Goal: Task Accomplishment & Management: Use online tool/utility

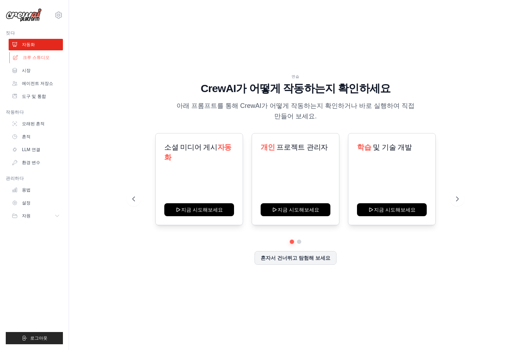
click at [35, 56] on font "크루 스튜디오" at bounding box center [36, 57] width 27 height 5
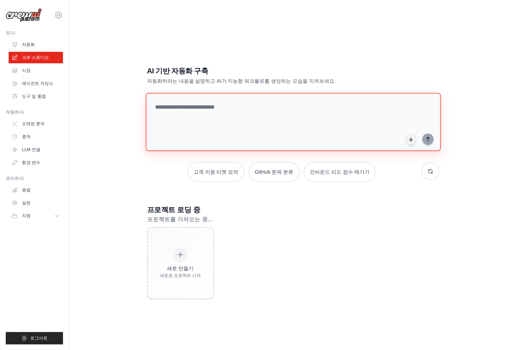
click at [261, 115] on textarea at bounding box center [292, 122] width 295 height 58
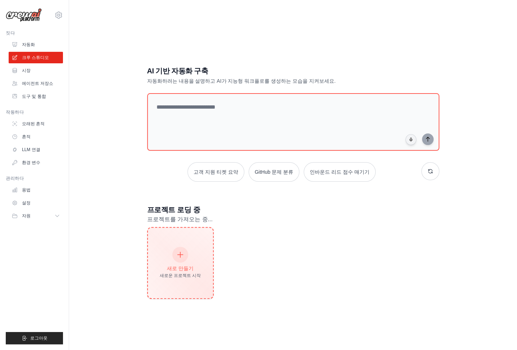
click at [192, 278] on div "새로 만들기 새로운 프로젝트 시작" at bounding box center [180, 263] width 65 height 71
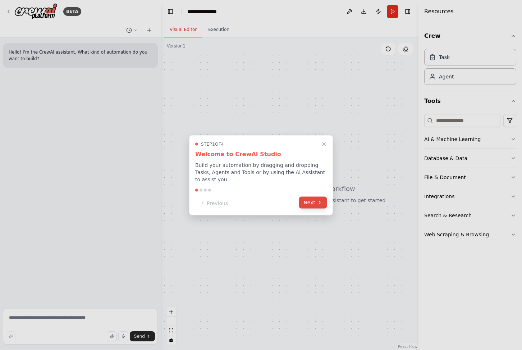
click at [314, 205] on button "Next" at bounding box center [313, 202] width 28 height 12
click at [314, 205] on div at bounding box center [261, 175] width 522 height 350
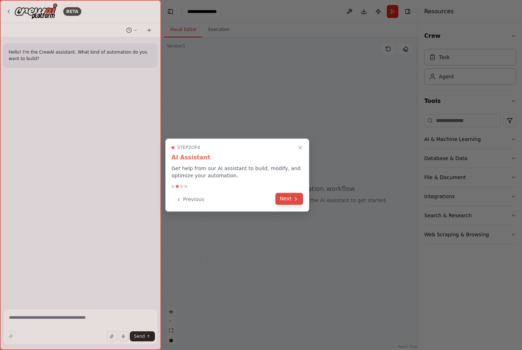
click at [291, 201] on button "Next" at bounding box center [290, 199] width 28 height 12
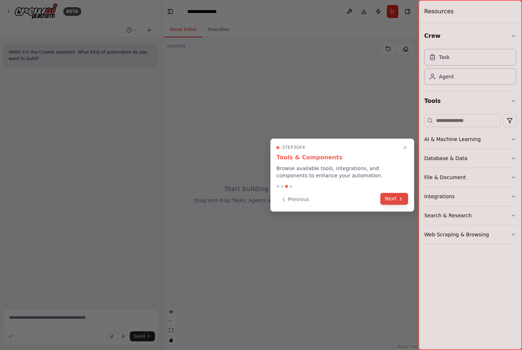
click at [405, 203] on button "Next" at bounding box center [395, 199] width 28 height 12
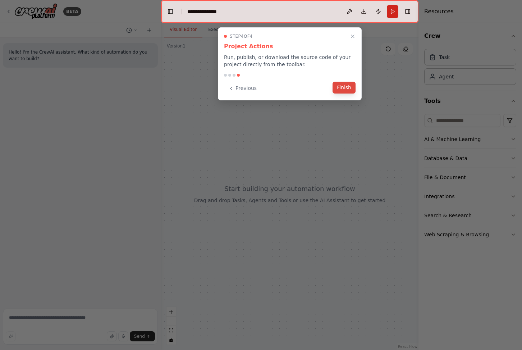
click at [343, 89] on button "Finish" at bounding box center [344, 88] width 23 height 12
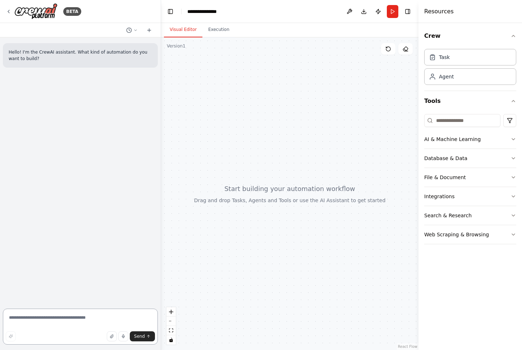
click at [94, 325] on textarea at bounding box center [80, 327] width 155 height 36
type textarea "*"
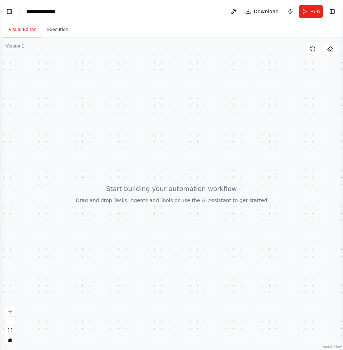
click at [71, 75] on div at bounding box center [171, 193] width 343 height 313
drag, startPoint x: 134, startPoint y: 138, endPoint x: 134, endPoint y: 143, distance: 5.0
click at [134, 138] on div at bounding box center [172, 193] width 344 height 313
click at [12, 13] on button "Toggle Left Sidebar" at bounding box center [9, 11] width 10 height 10
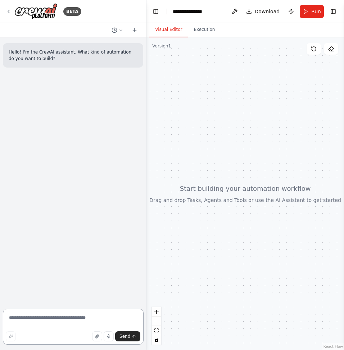
click at [67, 318] on textarea at bounding box center [73, 327] width 141 height 36
paste textarea "**********"
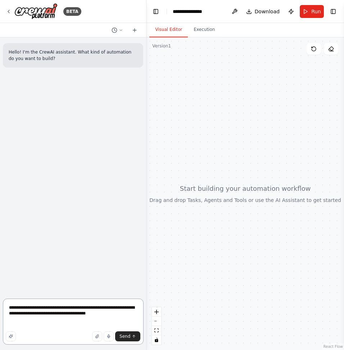
drag, startPoint x: 47, startPoint y: 309, endPoint x: 17, endPoint y: 310, distance: 30.2
click at [17, 310] on textarea "**********" at bounding box center [73, 322] width 141 height 46
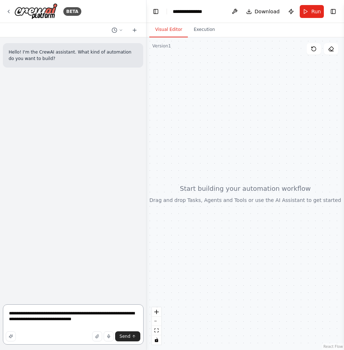
type textarea "**********"
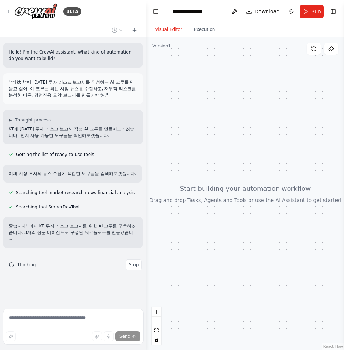
scroll to position [25, 0]
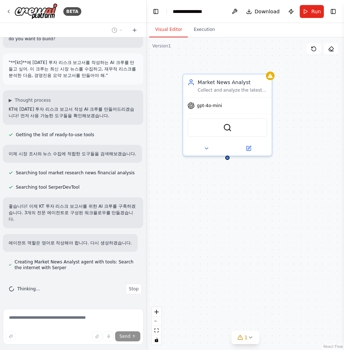
click at [135, 187] on div "Searching tool SerperDevTool" at bounding box center [73, 187] width 140 height 9
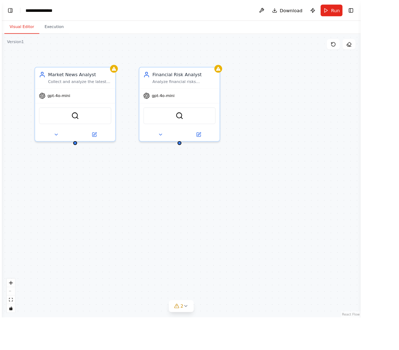
scroll to position [32, 0]
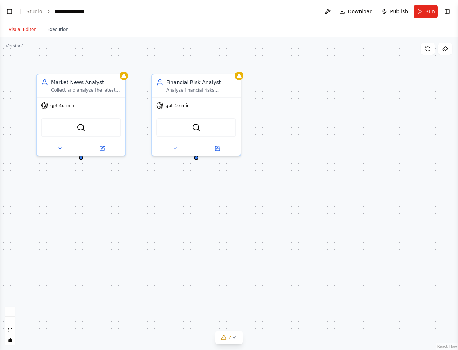
click at [305, 222] on div "Market News Analyst Collect and analyze the latest market news, industry trends…" at bounding box center [229, 193] width 458 height 313
click at [9, 15] on button "Toggle Left Sidebar" at bounding box center [9, 11] width 10 height 10
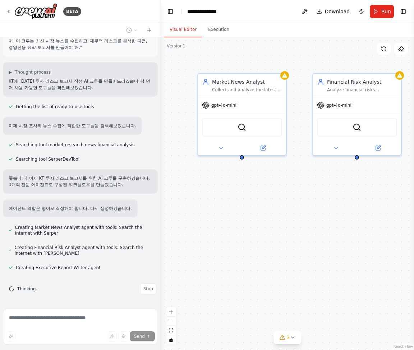
scroll to position [85, 0]
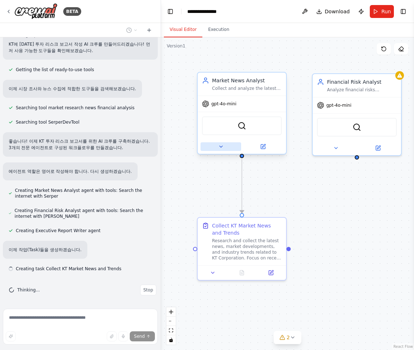
click at [216, 150] on button at bounding box center [221, 146] width 41 height 9
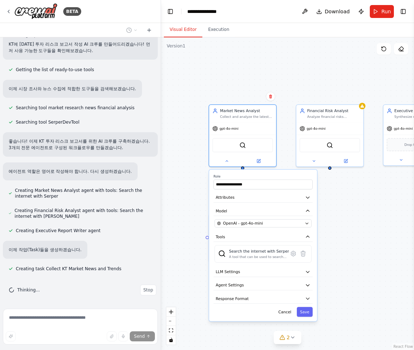
scroll to position [99, 0]
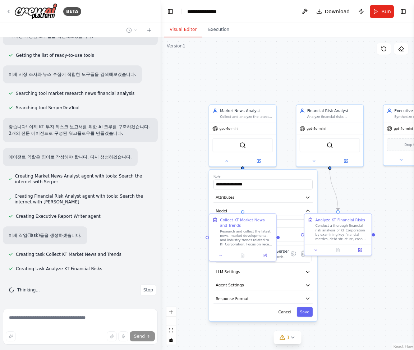
click at [142, 214] on div "Creating Executive Report Writer agent" at bounding box center [80, 216] width 155 height 9
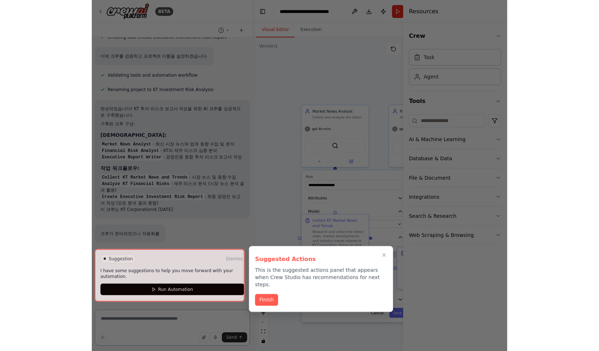
scroll to position [364, 0]
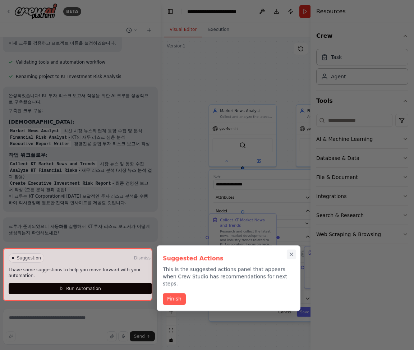
click at [291, 253] on icon "Close walkthrough" at bounding box center [292, 254] width 6 height 6
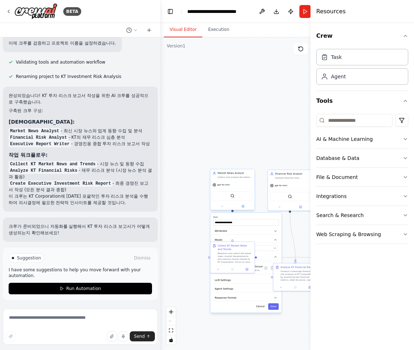
click at [226, 211] on div "**********" at bounding box center [232, 190] width 45 height 41
click at [222, 211] on div "**********" at bounding box center [232, 190] width 45 height 41
click at [253, 132] on div ".deletable-edge-delete-btn { width: 20px; height: 20px; border: 0px solid #ffff…" at bounding box center [246, 193] width 170 height 313
click at [276, 310] on div "**********" at bounding box center [245, 263] width 71 height 100
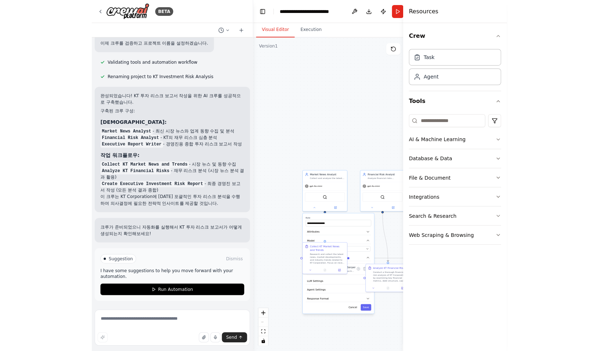
scroll to position [364, 0]
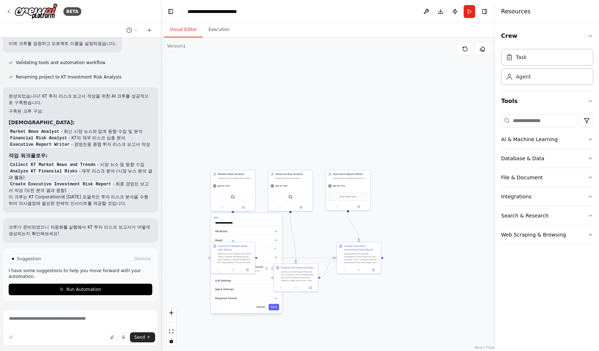
click at [408, 307] on div ".deletable-edge-delete-btn { width: 20px; height: 20px; border: 0px solid #ffff…" at bounding box center [328, 193] width 334 height 313
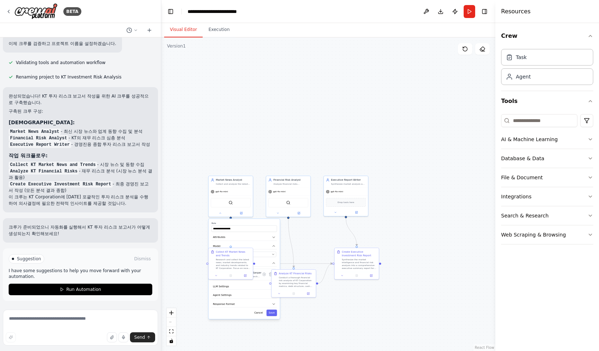
click at [276, 316] on div "**********" at bounding box center [243, 269] width 71 height 100
click at [237, 225] on input "**********" at bounding box center [243, 228] width 65 height 6
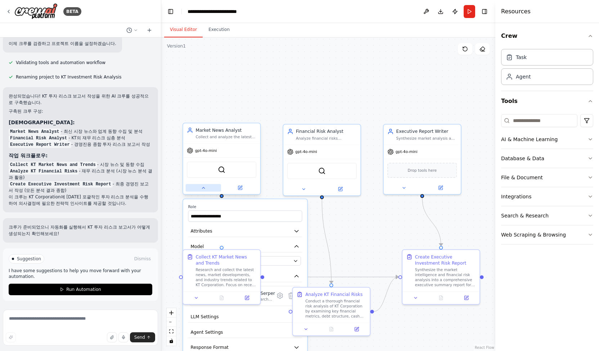
click at [209, 189] on button at bounding box center [203, 188] width 35 height 8
click at [265, 79] on div ".deletable-edge-delete-btn { width: 20px; height: 20px; border: 0px solid #ffff…" at bounding box center [328, 193] width 334 height 313
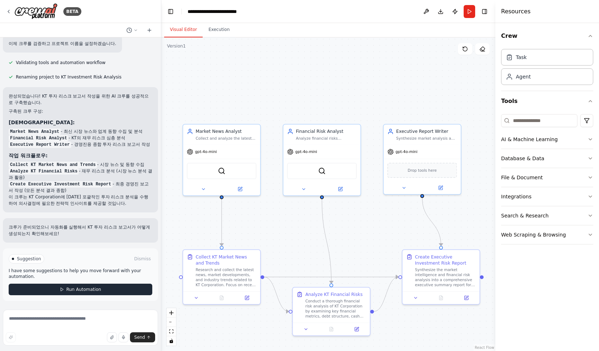
click at [117, 291] on button "Run Automation" at bounding box center [81, 290] width 144 height 12
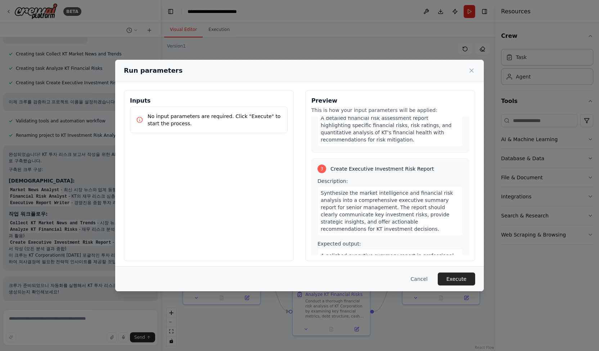
scroll to position [252, 0]
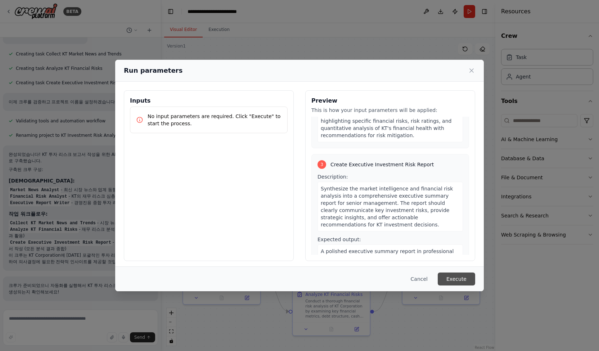
click at [462, 278] on button "Execute" at bounding box center [456, 278] width 37 height 13
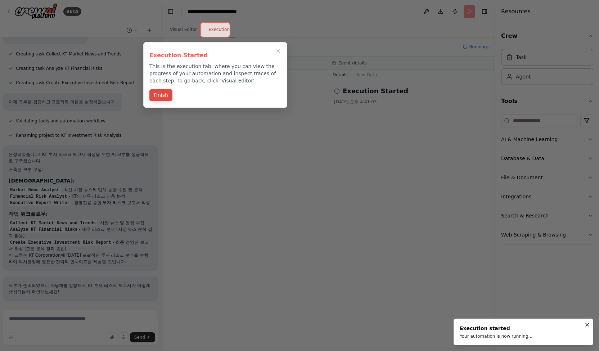
click at [166, 96] on button "Finish" at bounding box center [160, 95] width 23 height 12
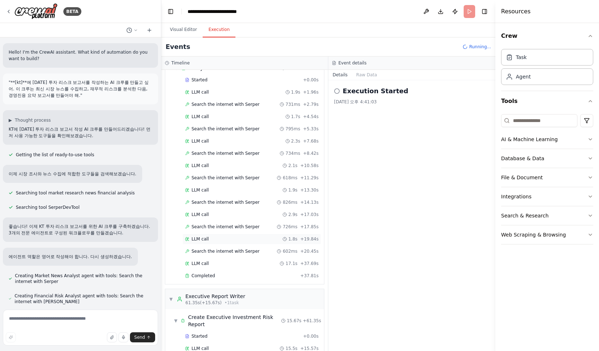
scroll to position [155, 0]
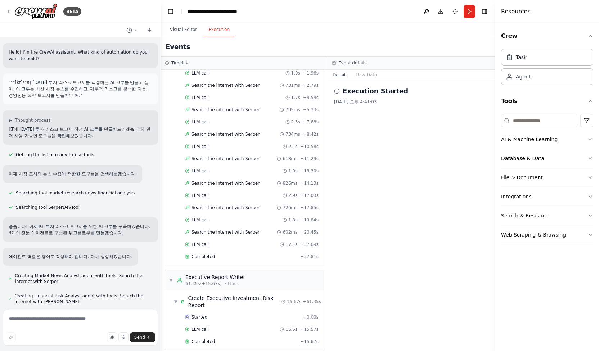
click at [358, 135] on div "Execution Started 2025. 10. 1. 오후 4:41:03" at bounding box center [411, 215] width 167 height 271
click at [370, 93] on h2 "Execution Started" at bounding box center [375, 91] width 65 height 10
click at [404, 101] on div "2025. 10. 1. 오후 4:41:03" at bounding box center [411, 102] width 155 height 6
click at [371, 78] on button "Raw Data" at bounding box center [367, 75] width 30 height 10
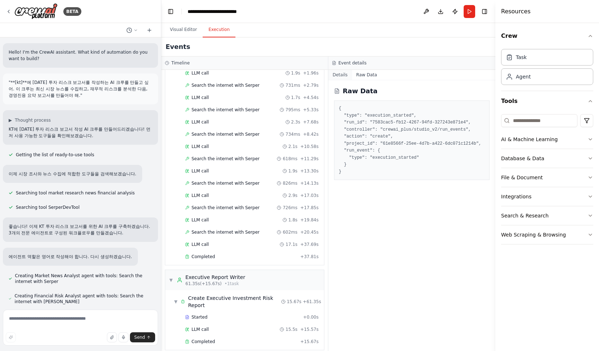
click at [345, 73] on button "Details" at bounding box center [340, 75] width 24 height 10
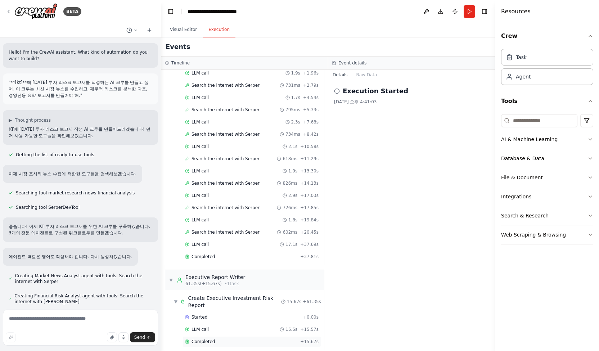
click at [206, 339] on span "Completed" at bounding box center [202, 342] width 23 height 6
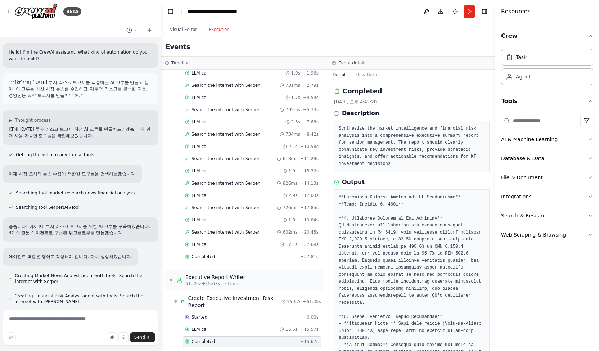
click at [425, 178] on div "Output" at bounding box center [411, 182] width 155 height 9
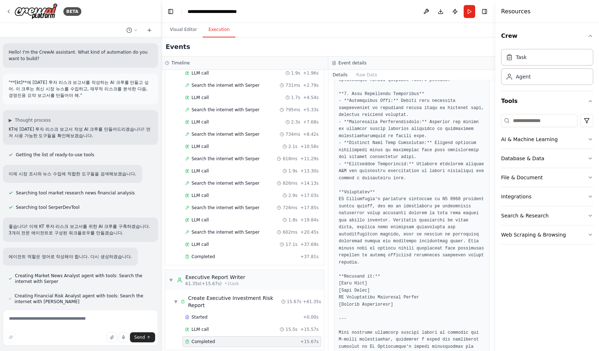
scroll to position [560, 0]
click at [296, 254] on div "Completed + 37.81s" at bounding box center [251, 257] width 133 height 6
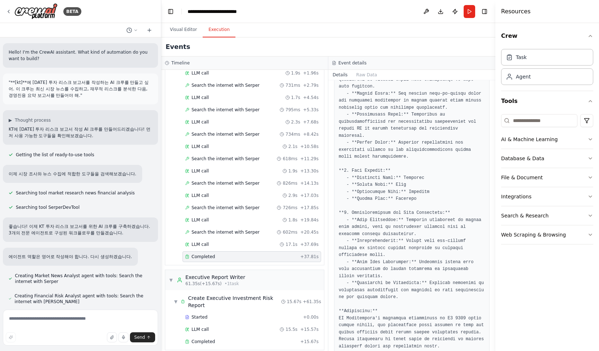
scroll to position [0, 0]
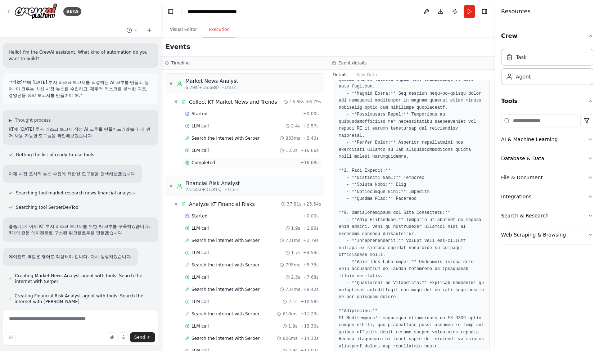
click at [260, 161] on div "Completed" at bounding box center [241, 163] width 112 height 6
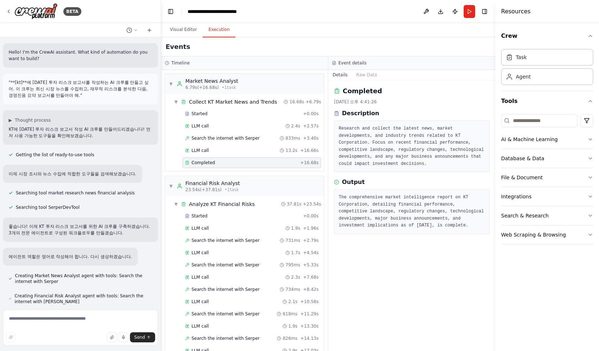
drag, startPoint x: 570, startPoint y: 0, endPoint x: 365, endPoint y: 38, distance: 207.8
click at [365, 38] on div "Events" at bounding box center [328, 46] width 334 height 19
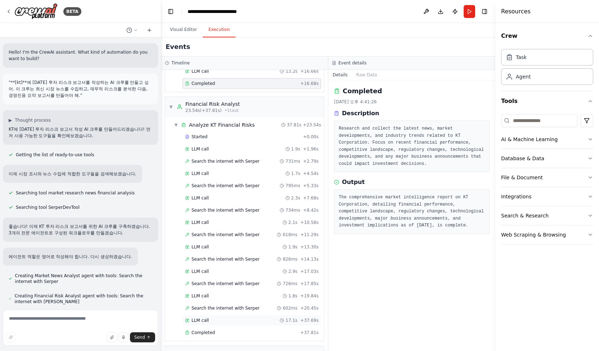
scroll to position [108, 0]
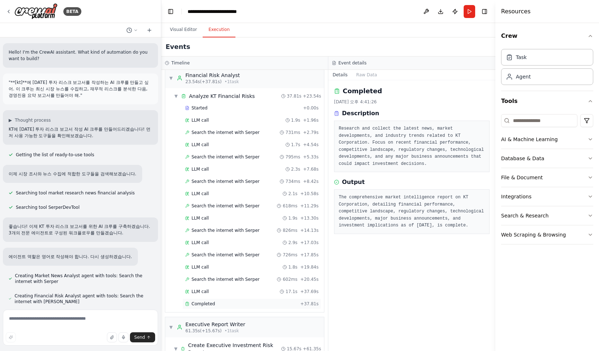
click at [236, 301] on div "Completed + 37.81s" at bounding box center [251, 303] width 139 height 11
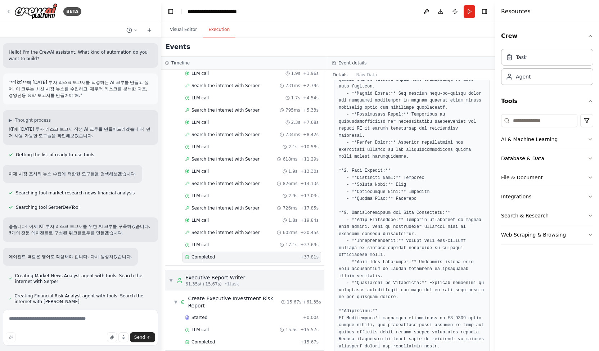
scroll to position [155, 0]
click at [235, 338] on div "Completed + 15.67s" at bounding box center [251, 341] width 139 height 11
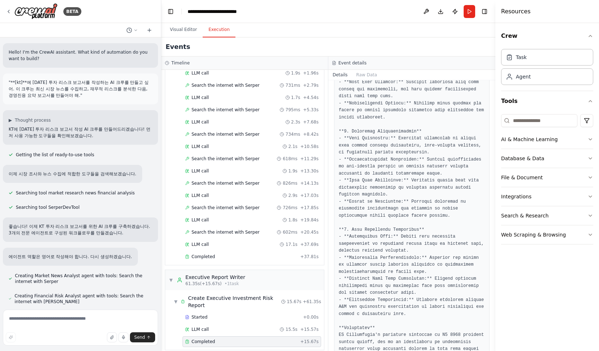
scroll to position [560, 0]
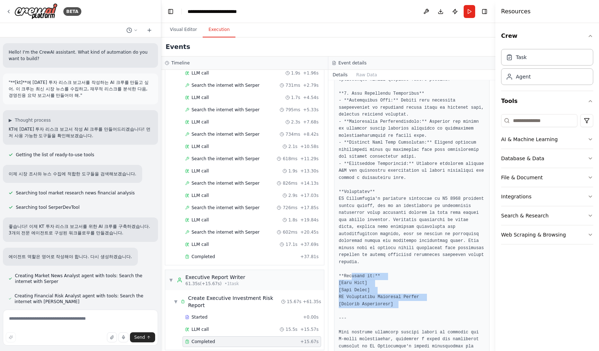
drag, startPoint x: 350, startPoint y: 253, endPoint x: 417, endPoint y: 282, distance: 72.7
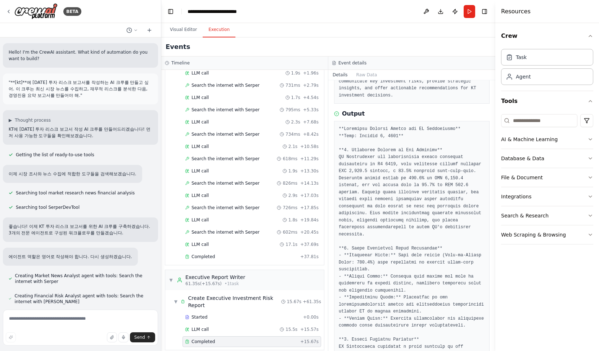
scroll to position [0, 0]
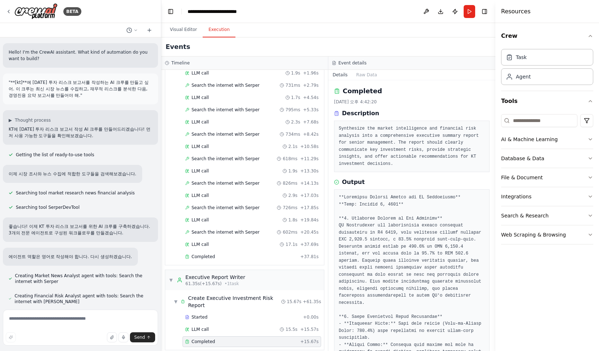
click at [94, 235] on p "좋습니다! 이제 KT 투자 리스크 보고서를 위한 AI 크루를 구축하겠습니다. 3개의 전문 에이전트로 구성된 워크플로우를 만들겠습니다." at bounding box center [81, 229] width 144 height 13
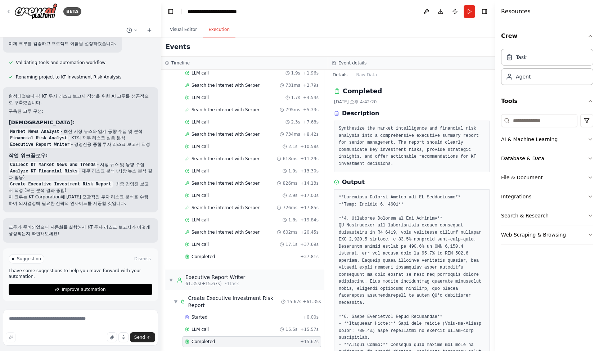
scroll to position [360, 0]
drag, startPoint x: 9, startPoint y: 129, endPoint x: 142, endPoint y: 185, distance: 143.9
click at [142, 185] on div "완성되었습니다! KT 투자 리스크 보고서 작성을 위한 AI 크루를 성공적으로 구축했습니다. 구축된 크루 구성: 에이전트들: Market New…" at bounding box center [81, 150] width 144 height 114
drag, startPoint x: 108, startPoint y: 186, endPoint x: 113, endPoint y: 185, distance: 4.5
click at [108, 186] on li "Create Executive Investment Risk Report - 최종 경영진 보고서 작성 (모든 분석 결과 종합)" at bounding box center [81, 187] width 144 height 13
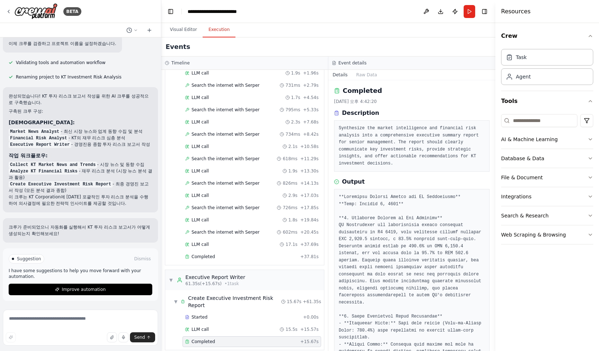
scroll to position [0, 0]
click at [189, 26] on button "Visual Editor" at bounding box center [183, 29] width 38 height 15
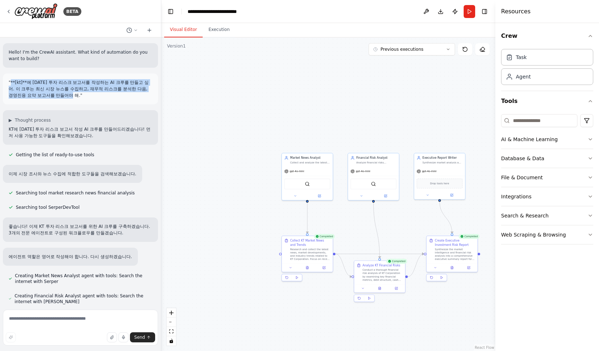
drag, startPoint x: 87, startPoint y: 97, endPoint x: 10, endPoint y: 82, distance: 78.7
click at [10, 82] on p ""**[kt]**에 대한 투자 리스크 보고서를 작성하는 AI 크루를 만들고 싶어. 이 크루는 최신 시장 뉴스를 수집하고, 재무적 리스크를 분석…" at bounding box center [81, 88] width 144 height 19
copy p "**[kt]**에 대한 투자 리스크 보고서를 작성하는 AI 크루를 만들고 싶어. 이 크루는 최신 시장 뉴스를 수집하고, 재무적 리스크를 분석한…"
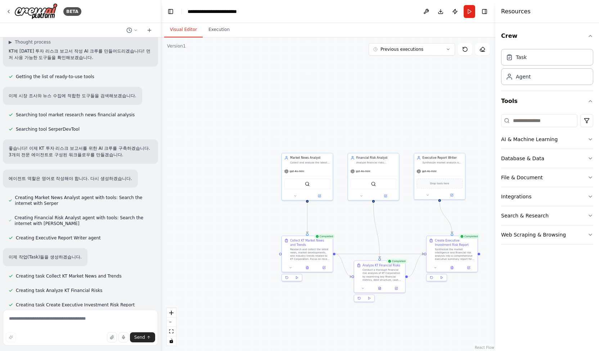
scroll to position [364, 0]
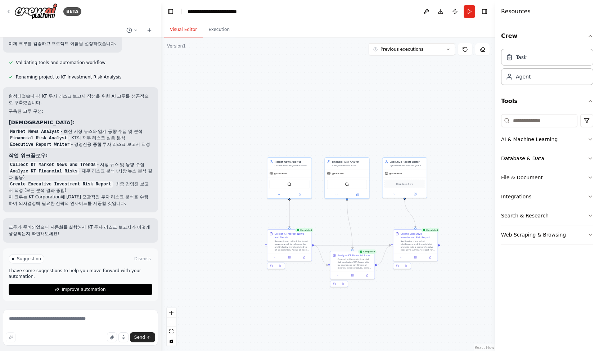
click at [191, 168] on div ".deletable-edge-delete-btn { width: 20px; height: 20px; border: 0px solid #ffff…" at bounding box center [328, 193] width 334 height 313
click at [40, 10] on img at bounding box center [35, 11] width 43 height 16
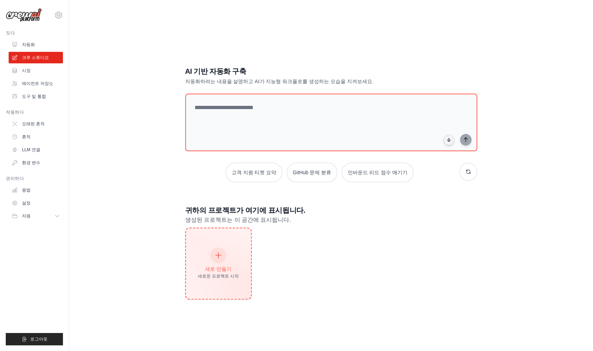
click at [212, 262] on div "새로 만들기 새로운 프로젝트 시작" at bounding box center [218, 263] width 41 height 31
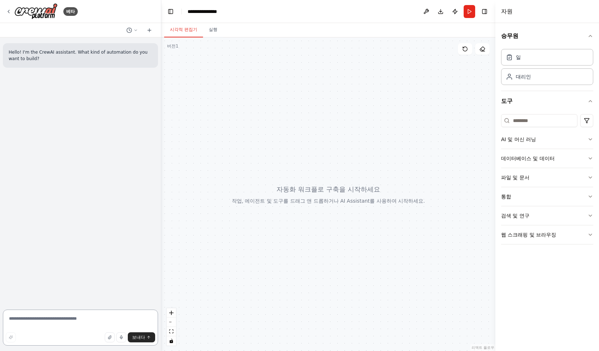
click at [73, 321] on textarea at bounding box center [80, 327] width 155 height 36
paste textarea "**********"
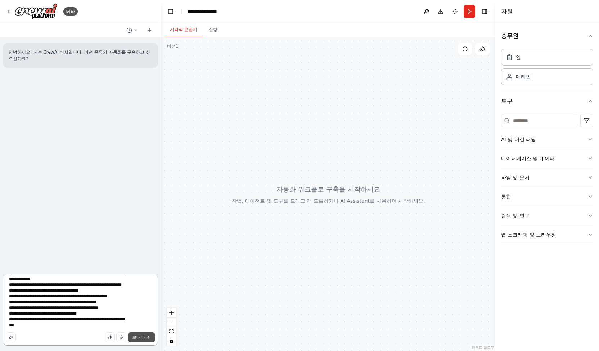
type textarea "**********"
click at [145, 337] on button "보내다" at bounding box center [141, 337] width 27 height 10
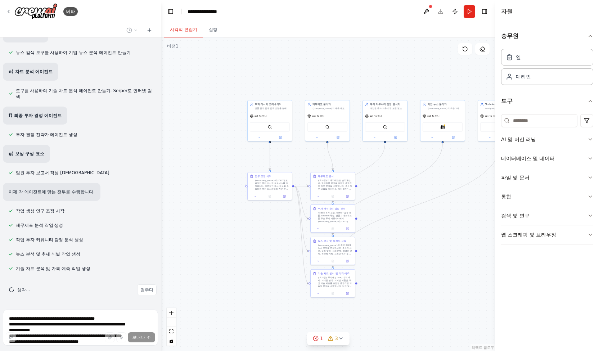
scroll to position [416, 0]
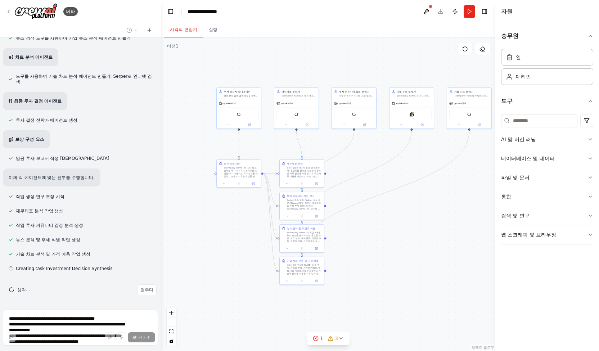
drag, startPoint x: 396, startPoint y: 133, endPoint x: 299, endPoint y: 57, distance: 123.5
click at [299, 57] on div ".deletable-edge-delete-btn { width: 20px; height: 20px; border: 0px solid #ffff…" at bounding box center [328, 193] width 334 height 313
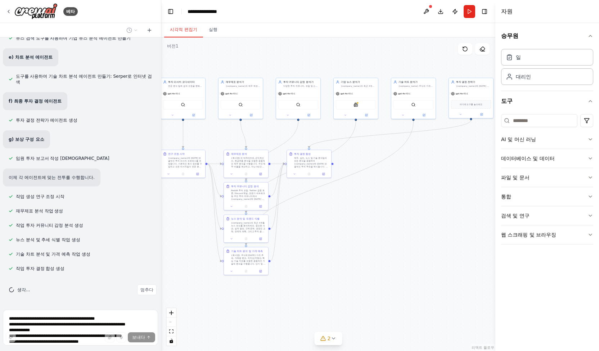
drag, startPoint x: 434, startPoint y: 72, endPoint x: 379, endPoint y: 63, distance: 56.6
click at [379, 63] on div ".deletable-edge-delete-btn { width: 20px; height: 20px; border: 0px solid #ffff…" at bounding box center [328, 193] width 334 height 313
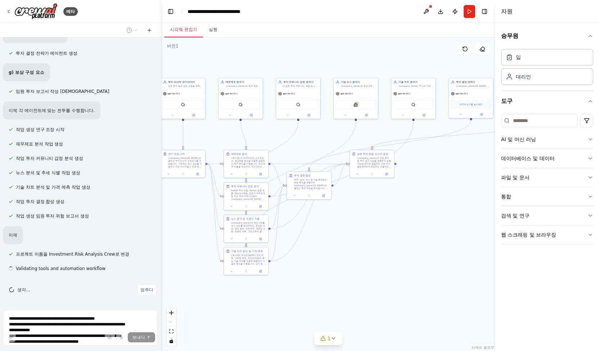
scroll to position [483, 0]
click at [404, 60] on div ".deletable-edge-delete-btn { width: 20px; height: 20px; border: 0px solid #ffff…" at bounding box center [328, 193] width 334 height 313
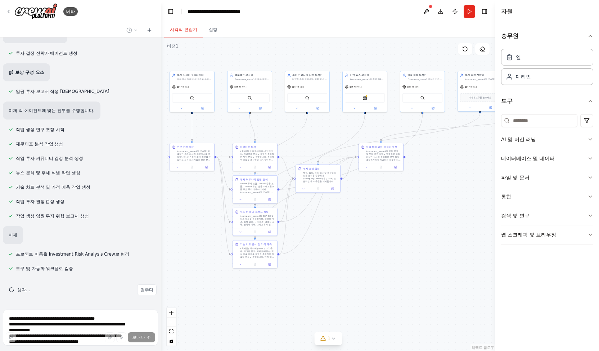
drag, startPoint x: 334, startPoint y: 59, endPoint x: 344, endPoint y: 54, distance: 11.1
click at [344, 54] on div ".deletable-edge-delete-btn { width: 20px; height: 20px; border: 0px solid #ffff…" at bounding box center [328, 193] width 334 height 313
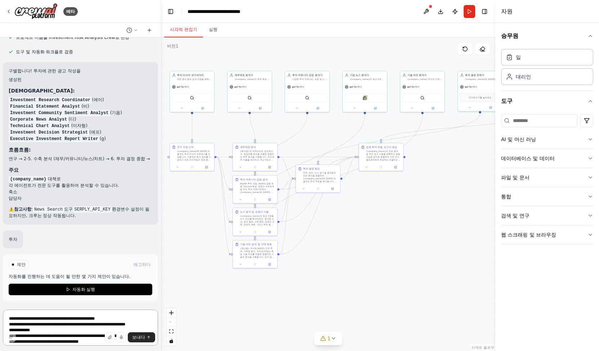
scroll to position [700, 0]
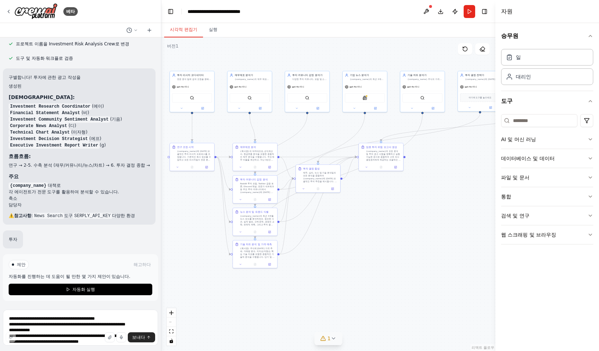
click at [332, 340] on icon at bounding box center [333, 338] width 6 height 6
click at [280, 338] on font "SerplyNewsSearchTool 도구가 구성되지 않았습니다. 환경 변수 SERPLY_API_KEY가 없습니다." at bounding box center [322, 335] width 126 height 11
click at [401, 315] on button at bounding box center [400, 315] width 12 height 9
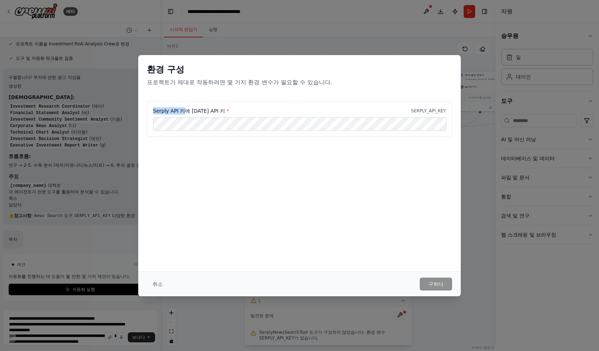
drag, startPoint x: 152, startPoint y: 109, endPoint x: 183, endPoint y: 109, distance: 30.6
click at [183, 109] on div "Serply API 키에 대한 API 키 * SERPLY_API_KEY" at bounding box center [299, 119] width 305 height 36
copy font "Serply API 키"
click at [286, 181] on div "환경 구성 프로젝트가 제대로 작동하려면 몇 가지 환경 변수가 필요할 수 있습니다. Serply API 키에 대한 API 키 * SERPLY_A…" at bounding box center [299, 163] width 322 height 216
click at [158, 281] on font "취소" at bounding box center [158, 284] width 10 height 6
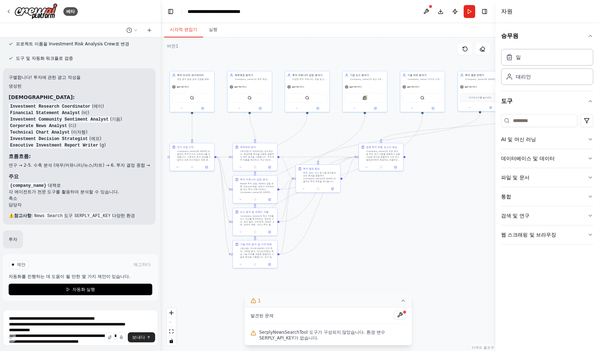
click at [430, 243] on div ".deletable-edge-delete-btn { width: 20px; height: 20px; border: 0px solid #ffff…" at bounding box center [328, 193] width 334 height 313
click at [89, 323] on textarea "**********" at bounding box center [80, 327] width 155 height 36
click at [366, 101] on div "SerplyNewsSearchTool" at bounding box center [365, 96] width 40 height 9
click at [380, 83] on div "gpt-4o-미니" at bounding box center [365, 86] width 44 height 8
click at [356, 112] on div "기업 뉴스 분석가 {company_name}의 최근 3개월 뉴스 보도를 분석하고 종합하여 투자 결정에 영향을 미칠 수 있는 추세, 위험, 기회…" at bounding box center [364, 91] width 45 height 41
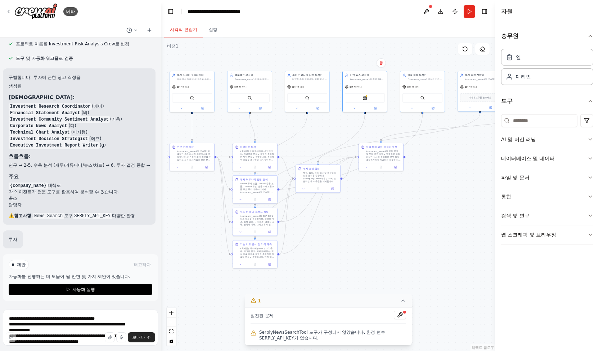
drag, startPoint x: 446, startPoint y: 245, endPoint x: 450, endPoint y: 246, distance: 4.5
click at [448, 245] on div ".deletable-edge-delete-btn { width: 20px; height: 20px; border: 0px solid #ffff…" at bounding box center [328, 193] width 334 height 313
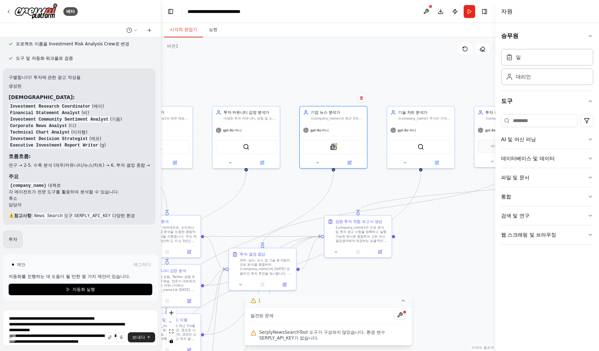
drag, startPoint x: 466, startPoint y: 161, endPoint x: 429, endPoint y: 274, distance: 118.7
click at [434, 285] on div ".deletable-edge-delete-btn { width: 20px; height: 20px; border: 0px solid #ffff…" at bounding box center [328, 193] width 334 height 313
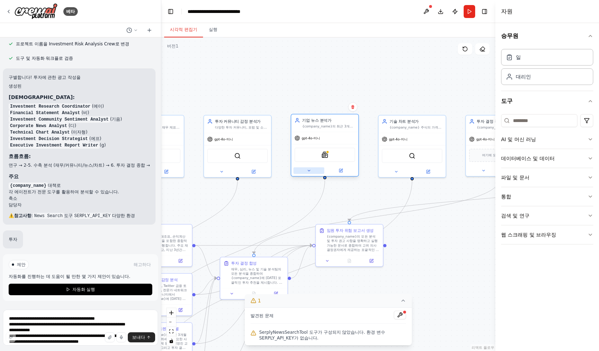
click at [307, 172] on icon at bounding box center [309, 170] width 4 height 4
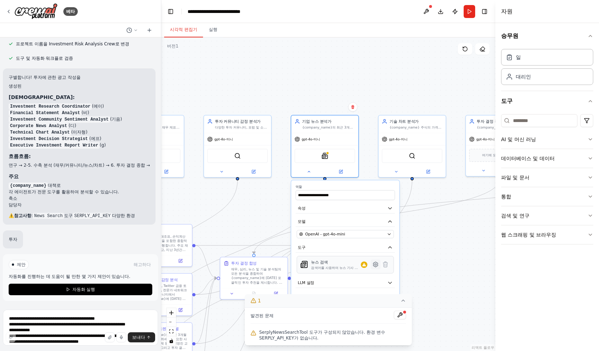
click at [375, 266] on icon at bounding box center [375, 264] width 5 height 5
click at [355, 221] on button "사용자 정의(선택 사항)" at bounding box center [344, 222] width 99 height 10
click at [369, 203] on div "뉴스 검색 검색어를 사용하여 뉴스 기사 검색을 수행하는 도구입니다. 클래스 이름: SerplyNewsSearchTool" at bounding box center [344, 199] width 99 height 28
click at [468, 271] on div ".deletable-edge-delete-btn { width: 20px; height: 20px; border: 0px solid #ffff…" at bounding box center [328, 193] width 334 height 313
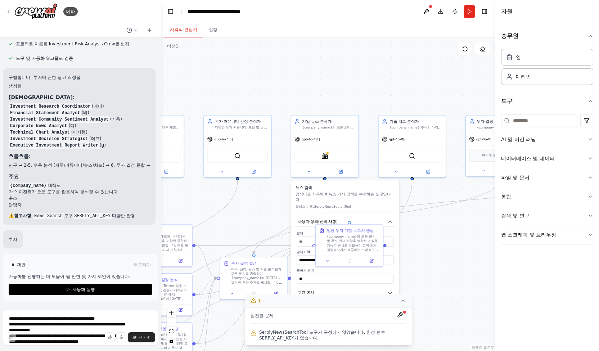
click at [474, 266] on div ".deletable-edge-delete-btn { width: 20px; height: 20px; border: 0px solid #ffff…" at bounding box center [328, 193] width 334 height 313
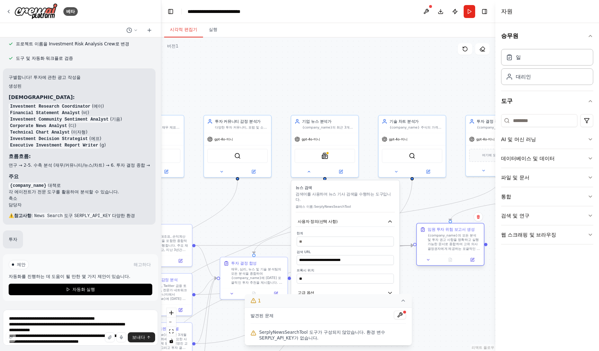
drag, startPoint x: 354, startPoint y: 238, endPoint x: 456, endPoint y: 240, distance: 101.5
click at [456, 240] on font "{company_name}의 모든 분석 및 투자 권고 사항을 명확하고 실행 가능한 문서로 종합하여 고위 의사 결정권자에게 제공하는 포괄적인 임…" at bounding box center [453, 249] width 52 height 30
click at [308, 177] on div "**********" at bounding box center [325, 146] width 68 height 63
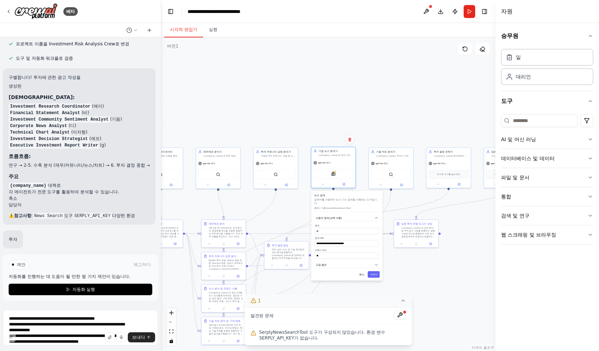
click at [345, 188] on div "기업 뉴스 분석가 {company_name}의 최근 3개월 뉴스 보도를 분석하고 종합하여 투자 결정에 영향을 미칠 수 있는 추세, 위험, 기회…" at bounding box center [333, 167] width 45 height 41
click at [362, 278] on div "**********" at bounding box center [346, 236] width 71 height 90
click at [362, 275] on font "취소" at bounding box center [361, 274] width 5 height 3
click at [378, 267] on icon "button" at bounding box center [377, 267] width 4 height 4
click at [377, 267] on icon "button" at bounding box center [377, 267] width 4 height 4
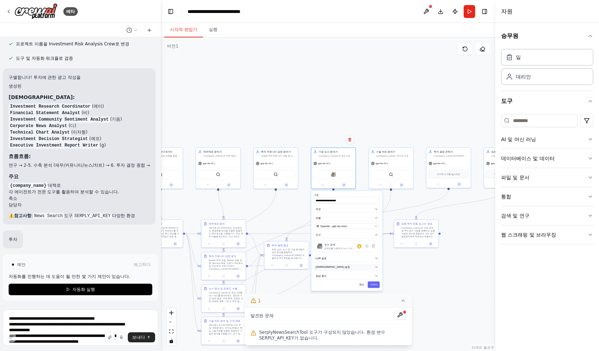
click at [377, 267] on icon "button" at bounding box center [377, 267] width 4 height 4
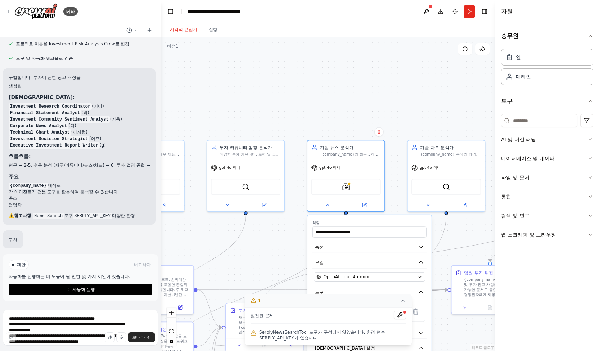
drag, startPoint x: 412, startPoint y: 266, endPoint x: 467, endPoint y: 366, distance: 114.5
click at [467, 350] on html "베타 안녕하세요! 저는 CrewAI 비서입니다. 어떤 종류의 자동화를 구축하고 싶으신가요? ▶ 사고 과정 투자에 대한 의견을 작성하여 7개 에…" at bounding box center [299, 175] width 599 height 351
click at [326, 206] on icon at bounding box center [327, 203] width 5 height 5
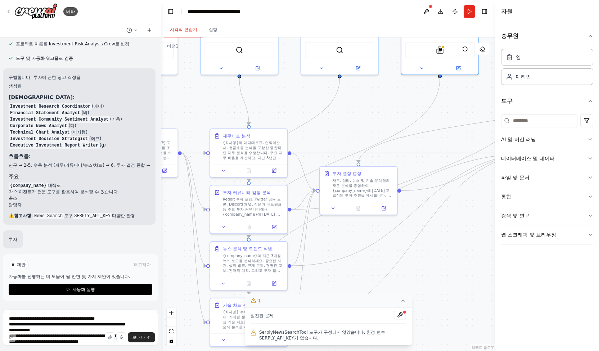
drag, startPoint x: 357, startPoint y: 253, endPoint x: 456, endPoint y: 110, distance: 173.6
click at [456, 110] on div ".deletable-edge-delete-btn { width: 20px; height: 20px; border: 0px solid #ffff…" at bounding box center [328, 193] width 334 height 313
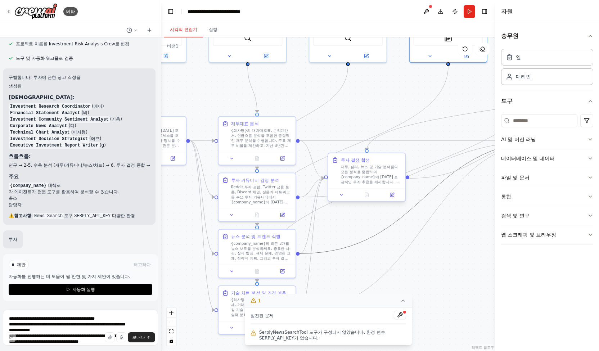
drag, startPoint x: 316, startPoint y: 255, endPoint x: 349, endPoint y: 200, distance: 64.2
click at [349, 200] on div ".deletable-edge-delete-btn { width: 20px; height: 20px; border: 0px solid #ffff…" at bounding box center [222, 95] width 291 height 273
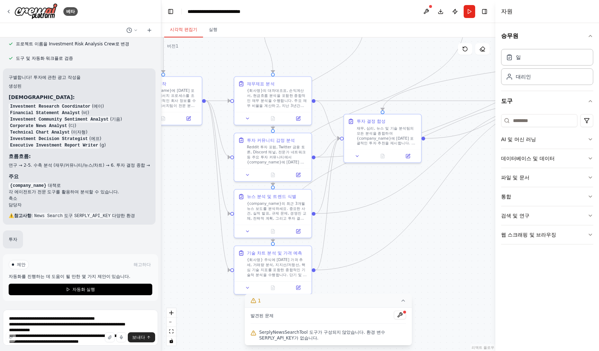
drag, startPoint x: 343, startPoint y: 239, endPoint x: 357, endPoint y: 191, distance: 50.1
click at [365, 186] on div ".deletable-edge-delete-btn { width: 20px; height: 20px; border: 0px solid #ffff…" at bounding box center [328, 193] width 334 height 313
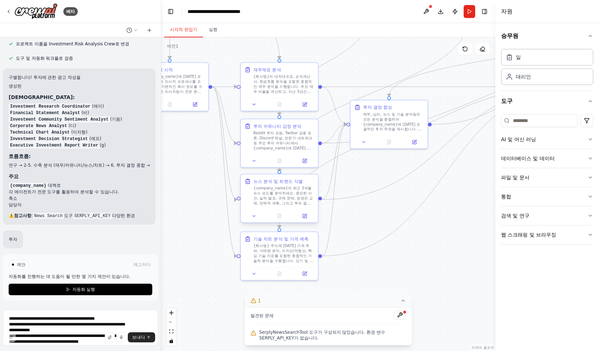
click at [253, 220] on div at bounding box center [279, 215] width 77 height 13
click at [254, 218] on button at bounding box center [254, 216] width 22 height 8
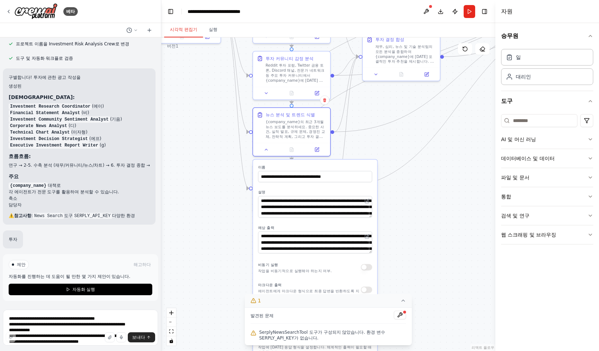
drag, startPoint x: 410, startPoint y: 277, endPoint x: 418, endPoint y: 185, distance: 92.4
click at [425, 194] on div ".deletable-edge-delete-btn { width: 20px; height: 20px; border: 0px solid #ffff…" at bounding box center [328, 193] width 334 height 313
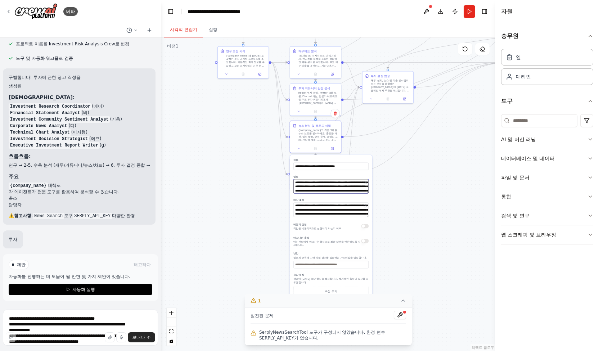
drag, startPoint x: 353, startPoint y: 191, endPoint x: 299, endPoint y: 183, distance: 54.6
click at [299, 183] on textarea "**********" at bounding box center [330, 186] width 75 height 14
drag, startPoint x: 299, startPoint y: 207, endPoint x: 376, endPoint y: 220, distance: 77.4
click at [376, 220] on div ".deletable-edge-delete-btn { width: 20px; height: 20px; border: 0px solid #ffff…" at bounding box center [328, 193] width 334 height 313
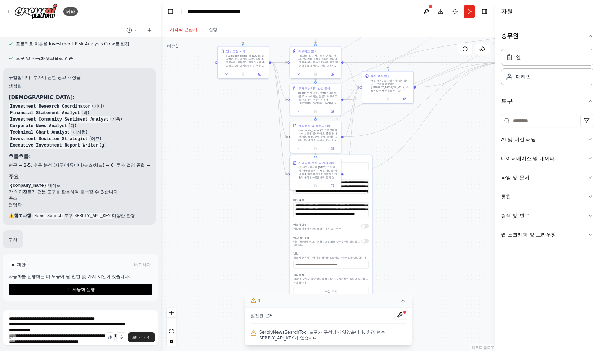
click at [422, 232] on div ".deletable-edge-delete-btn { width: 20px; height: 20px; border: 0px solid #ffff…" at bounding box center [328, 193] width 334 height 313
click at [435, 221] on div ".deletable-edge-delete-btn { width: 20px; height: 20px; border: 0px solid #ffff…" at bounding box center [328, 193] width 334 height 313
click at [299, 148] on icon at bounding box center [298, 147] width 3 height 3
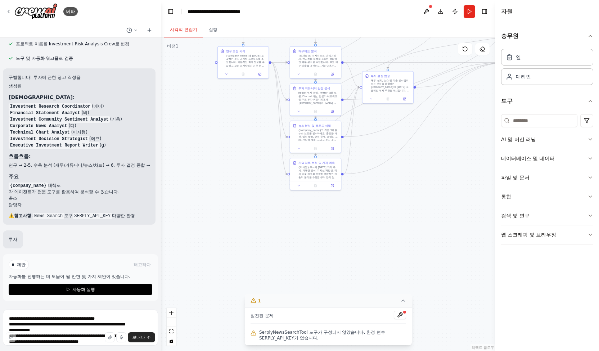
click at [457, 222] on div ".deletable-edge-delete-btn { width: 20px; height: 20px; border: 0px solid #ffff…" at bounding box center [328, 193] width 334 height 313
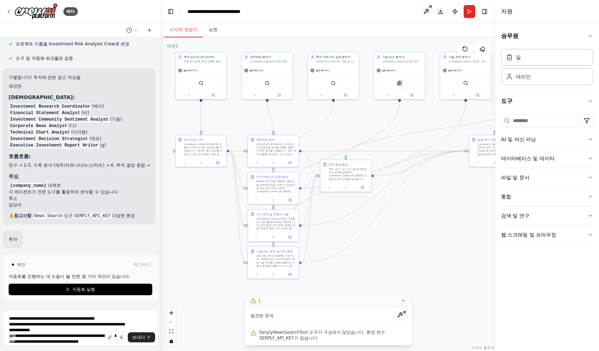
drag, startPoint x: 456, startPoint y: 211, endPoint x: 376, endPoint y: 271, distance: 99.7
click at [376, 271] on div ".deletable-edge-delete-btn { width: 20px; height: 20px; border: 0px solid #ffff…" at bounding box center [328, 193] width 334 height 313
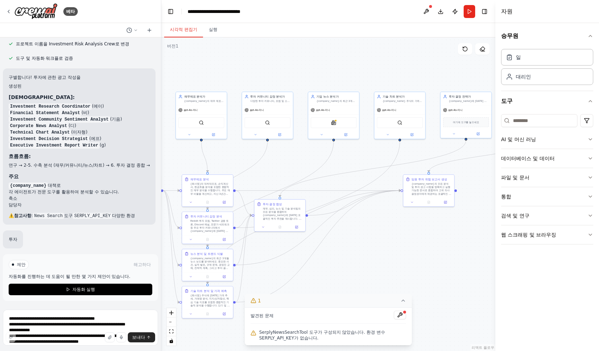
drag, startPoint x: 450, startPoint y: 229, endPoint x: 441, endPoint y: 252, distance: 24.6
click at [441, 252] on div ".deletable-edge-delete-btn { width: 20px; height: 20px; border: 0px solid #ffff…" at bounding box center [328, 193] width 334 height 313
drag, startPoint x: 428, startPoint y: 186, endPoint x: 436, endPoint y: 200, distance: 16.6
click at [436, 200] on font "{company_name}의 모든 분석 및 투자 권고 사항을 명확하고 실행 가능한 문서로 종합하여 고위 의사 결정권자에게 제공하는 포괄적인 임…" at bounding box center [439, 205] width 40 height 23
click at [418, 236] on div ".deletable-edge-delete-btn { width: 20px; height: 20px; border: 0px solid #ffff…" at bounding box center [328, 193] width 334 height 313
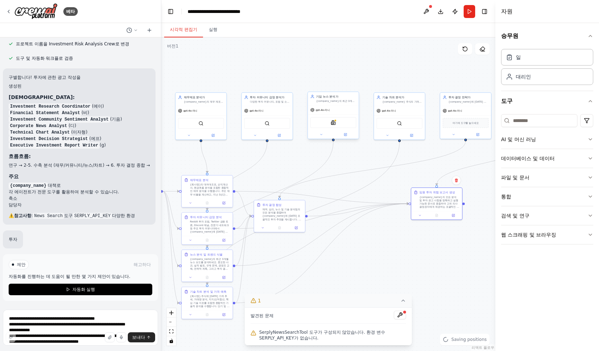
click at [345, 108] on div "gpt-4o-미니" at bounding box center [333, 109] width 51 height 9
click at [68, 321] on textarea "**********" at bounding box center [80, 327] width 155 height 36
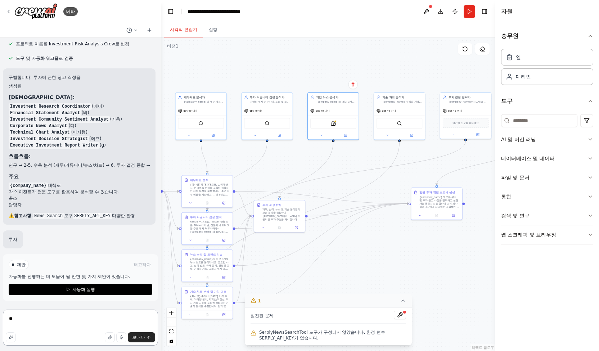
type textarea "*"
type textarea "**********"
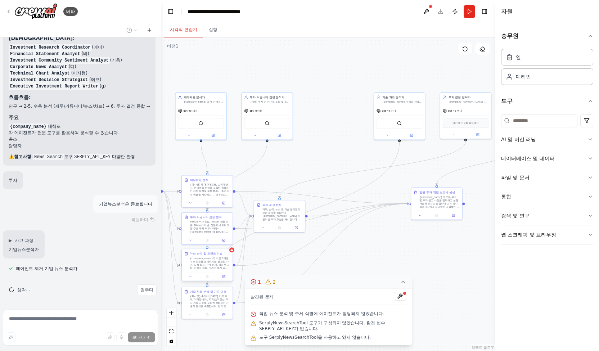
scroll to position [773, 0]
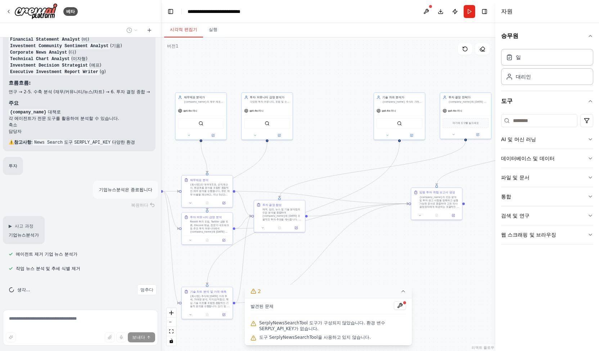
drag, startPoint x: 213, startPoint y: 270, endPoint x: 286, endPoint y: 258, distance: 73.6
click at [289, 255] on div ".deletable-edge-delete-btn { width: 20px; height: 20px; border: 0px solid #ffff…" at bounding box center [328, 193] width 334 height 313
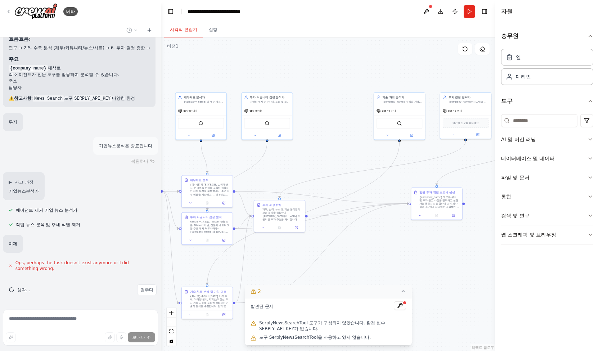
scroll to position [817, 0]
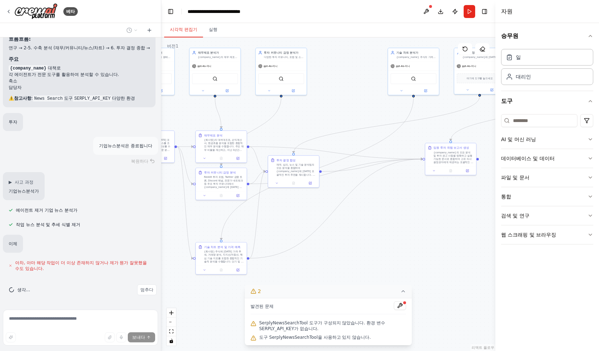
drag, startPoint x: 394, startPoint y: 269, endPoint x: 408, endPoint y: 223, distance: 48.3
click at [408, 223] on div ".deletable-edge-delete-btn { width: 20px; height: 20px; border: 0px solid #ffff…" at bounding box center [328, 193] width 334 height 313
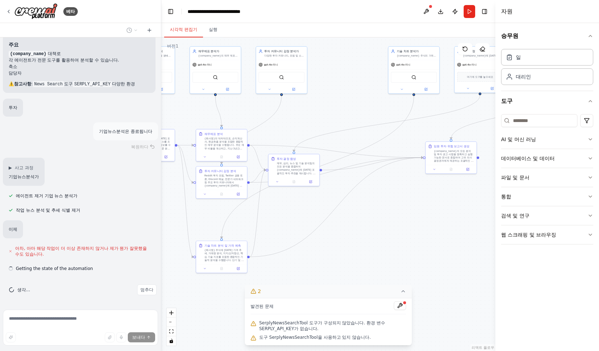
scroll to position [831, 0]
click at [397, 291] on button "2" at bounding box center [328, 291] width 167 height 13
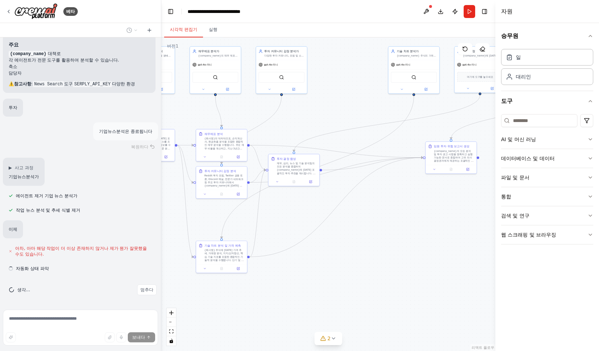
click at [407, 263] on div ".deletable-edge-delete-btn { width: 20px; height: 20px; border: 0px solid #ffff…" at bounding box center [328, 193] width 334 height 313
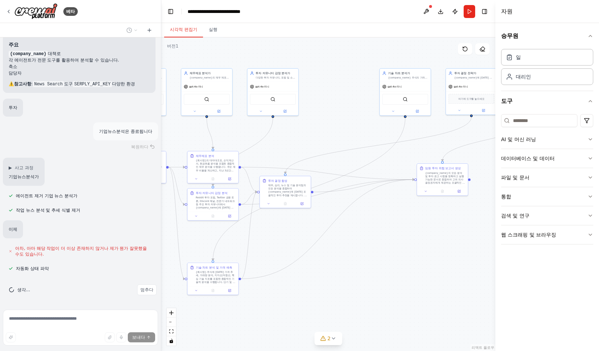
scroll to position [846, 0]
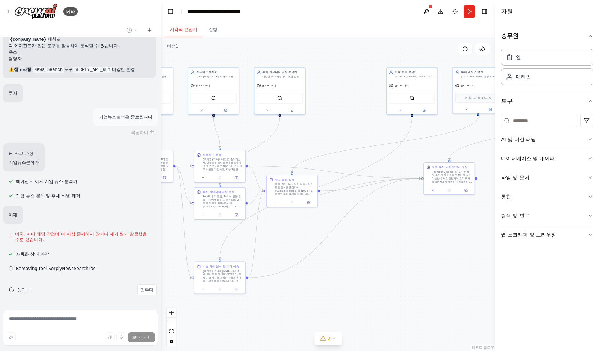
drag, startPoint x: 377, startPoint y: 284, endPoint x: 382, endPoint y: 309, distance: 26.0
click at [386, 303] on div ".deletable-edge-delete-btn { width: 20px; height: 20px; border: 0px solid #ffff…" at bounding box center [328, 193] width 334 height 313
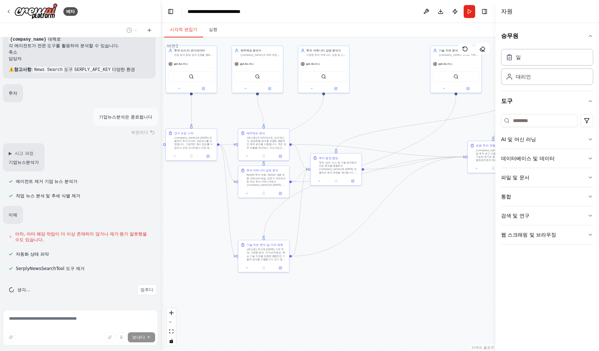
drag, startPoint x: 368, startPoint y: 285, endPoint x: 402, endPoint y: 265, distance: 39.1
click at [402, 265] on div ".deletable-edge-delete-btn { width: 20px; height: 20px; border: 0px solid #ffff…" at bounding box center [328, 193] width 334 height 313
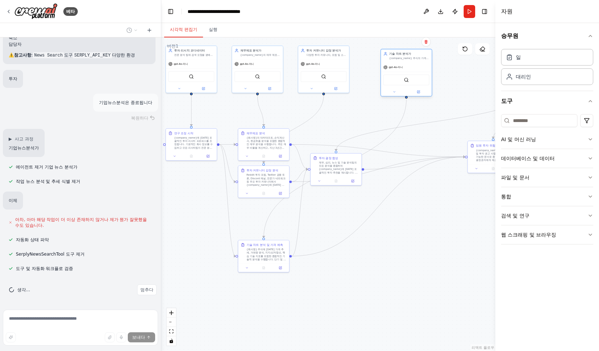
drag, startPoint x: 455, startPoint y: 63, endPoint x: 407, endPoint y: 65, distance: 48.3
click at [407, 65] on div "gpt-4o-미니" at bounding box center [406, 67] width 51 height 9
click at [434, 254] on div ".deletable-edge-delete-btn { width: 20px; height: 20px; border: 0px solid #ffff…" at bounding box center [328, 193] width 334 height 313
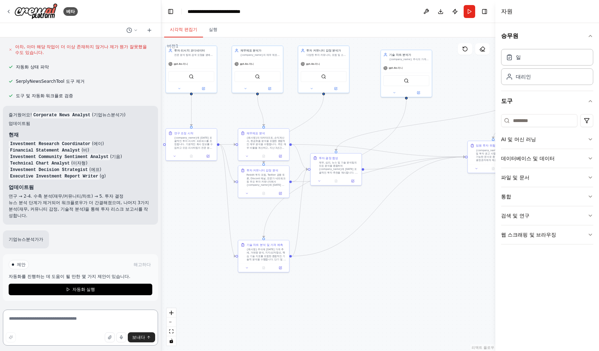
scroll to position [1020, 0]
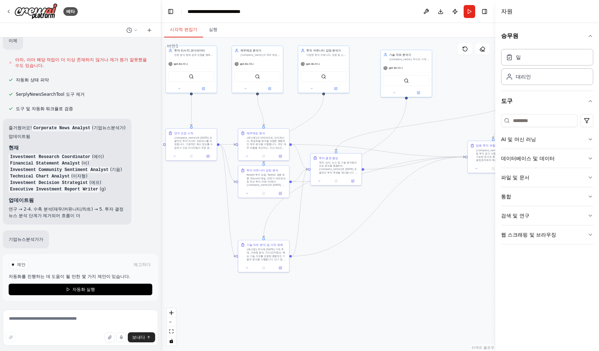
click at [111, 277] on font "자동화를 진행하는 데 도움이 될 만한 몇 가지 제안이 있습니다." at bounding box center [70, 276] width 122 height 5
click at [21, 264] on font "제안" at bounding box center [21, 264] width 9 height 5
click at [39, 273] on div "제안 해고하다 자동화를 진행하는 데 도움이 될 만한 몇 가지 제안이 있습니다. 자동화 실행" at bounding box center [81, 277] width 144 height 35
click at [55, 277] on font "자동화를 진행하는 데 도움이 될 만한 몇 가지 제안이 있습니다." at bounding box center [70, 276] width 122 height 5
drag, startPoint x: 55, startPoint y: 277, endPoint x: 115, endPoint y: 276, distance: 60.1
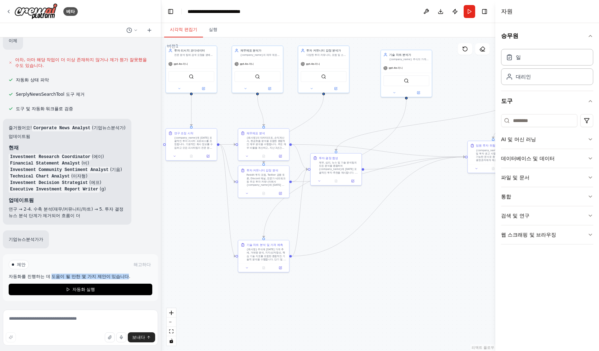
click at [115, 276] on font "자동화를 진행하는 데 도움이 될 만한 몇 가지 제안이 있습니다." at bounding box center [70, 276] width 122 height 5
click at [116, 276] on font "자동화를 진행하는 데 도움이 될 만한 몇 가지 제안이 있습니다." at bounding box center [70, 276] width 122 height 5
click at [106, 322] on textarea at bounding box center [80, 327] width 155 height 36
type textarea "*"
type textarea "*******"
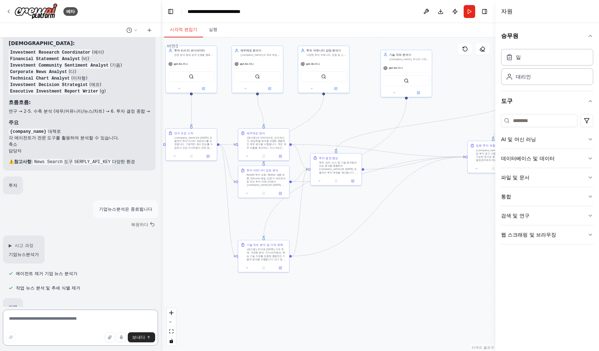
scroll to position [968, 0]
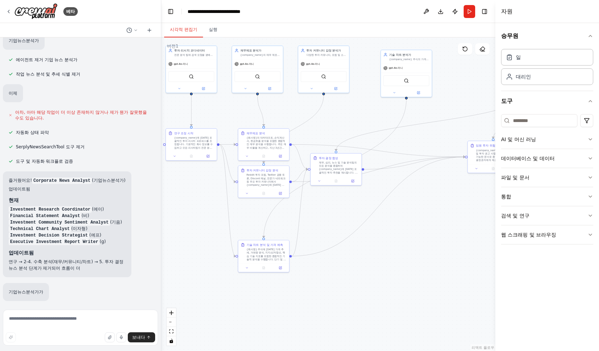
click at [123, 301] on div "기업뉴스분석가가" at bounding box center [80, 292] width 155 height 18
click at [471, 10] on button "Run" at bounding box center [469, 11] width 12 height 13
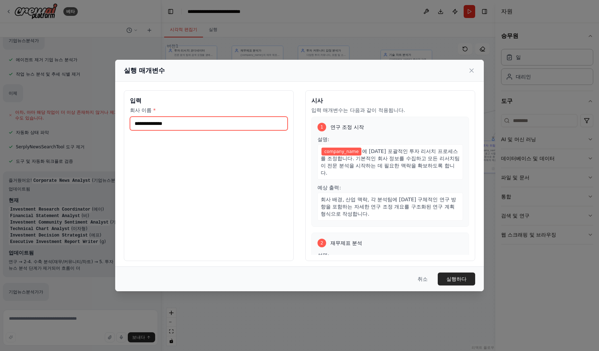
click at [198, 123] on input "회사 이름 *" at bounding box center [209, 124] width 158 height 14
type input "********"
click at [454, 279] on font "실행하다" at bounding box center [456, 279] width 20 height 6
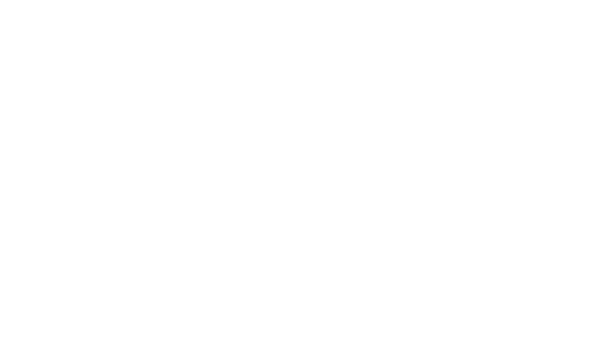
click at [250, 0] on html "원본 텍스트 번역 평가 보내주신 의견은 Google 번역을 개선하는 데 사용됩니다." at bounding box center [299, 0] width 599 height 0
click at [368, 0] on html "원본 텍스트 번역 평가 보내주신 의견은 Google 번역을 개선하는 데 사용됩니다." at bounding box center [299, 0] width 599 height 0
click at [153, 0] on html "원본 텍스트 번역 평가 보내주신 의견은 Google 번역을 개선하는 데 사용됩니다." at bounding box center [299, 0] width 599 height 0
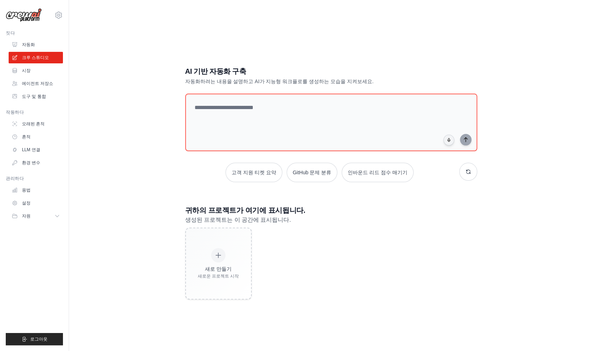
click at [387, 262] on div "새로 만들기 새로운 프로젝트 시작" at bounding box center [331, 263] width 292 height 72
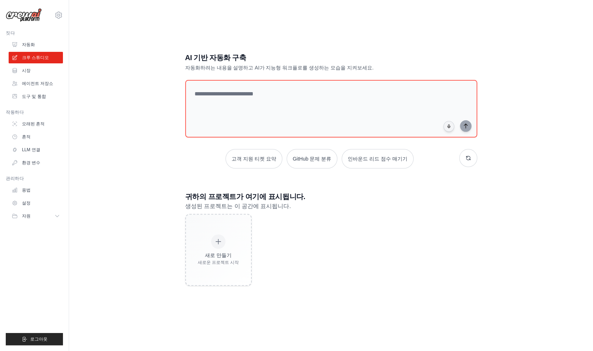
scroll to position [14, 0]
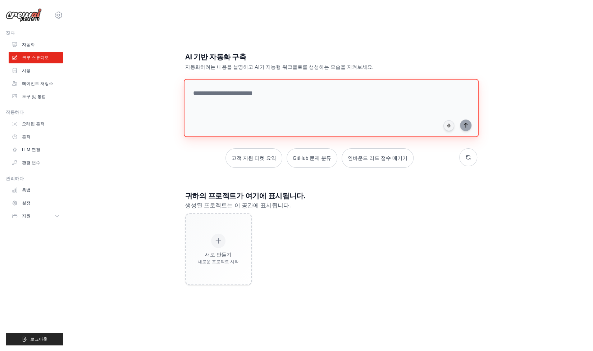
click at [220, 100] on textarea at bounding box center [330, 108] width 295 height 58
paste textarea "**********"
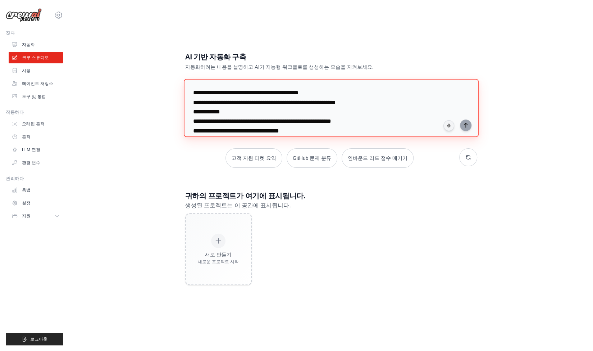
scroll to position [121, 0]
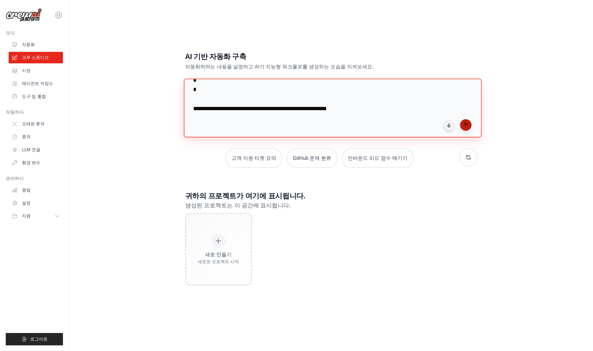
type textarea "**********"
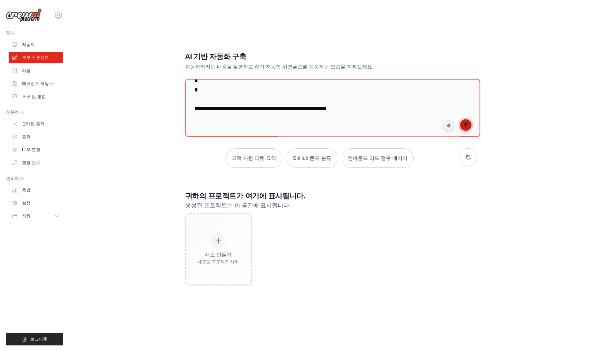
click at [468, 125] on icon "submit" at bounding box center [466, 125] width 6 height 6
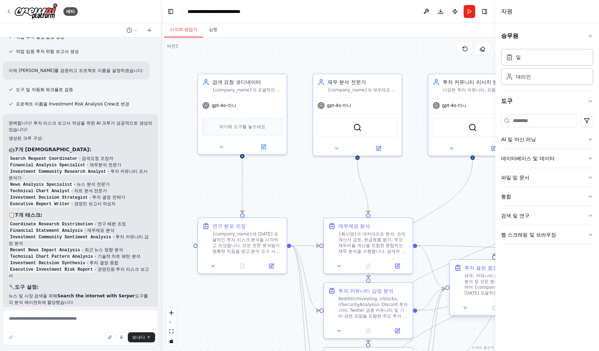
scroll to position [647, 0]
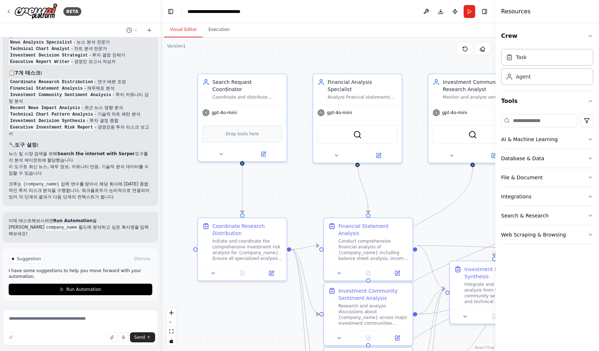
click at [204, 187] on div ".deletable-edge-delete-btn { width: 20px; height: 20px; border: 0px solid #ffff…" at bounding box center [328, 193] width 334 height 313
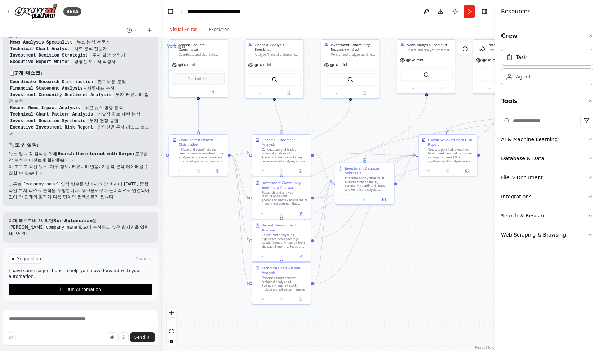
drag, startPoint x: 431, startPoint y: 205, endPoint x: 314, endPoint y: 115, distance: 147.0
click at [314, 115] on div ".deletable-edge-delete-btn { width: 20px; height: 20px; border: 0px solid #ffff…" at bounding box center [328, 193] width 334 height 313
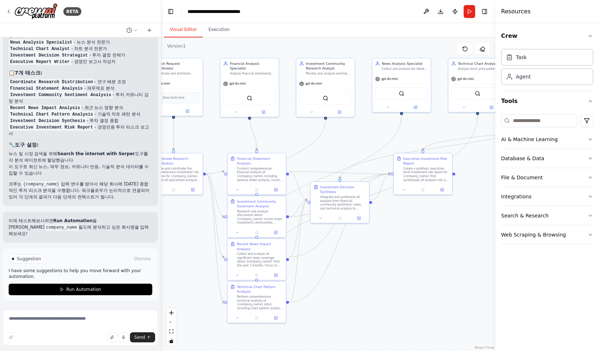
drag, startPoint x: 405, startPoint y: 229, endPoint x: 387, endPoint y: 251, distance: 28.3
click at [387, 251] on div ".deletable-edge-delete-btn { width: 20px; height: 20px; border: 0px solid #ffff…" at bounding box center [328, 193] width 334 height 313
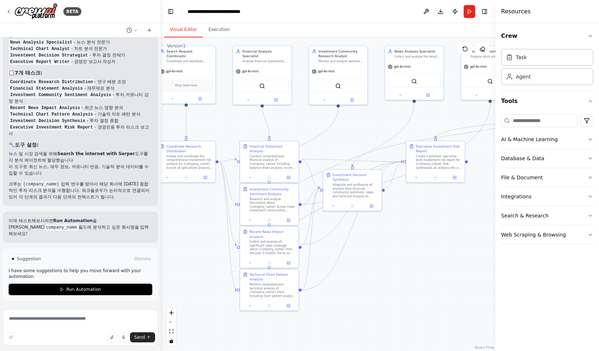
drag, startPoint x: 412, startPoint y: 253, endPoint x: 424, endPoint y: 241, distance: 17.6
click at [424, 241] on div ".deletable-edge-delete-btn { width: 20px; height: 20px; border: 0px solid #ffff…" at bounding box center [328, 193] width 334 height 313
click at [26, 262] on span "Suggestion" at bounding box center [29, 259] width 24 height 6
click at [16, 277] on p "I have some suggestions to help you move forward with your automation." at bounding box center [81, 274] width 144 height 12
click at [19, 279] on p "I have some suggestions to help you move forward with your automation." at bounding box center [81, 274] width 144 height 12
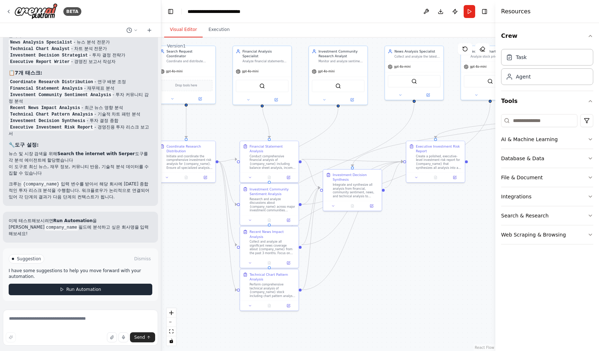
click at [92, 292] on span "Run Automation" at bounding box center [83, 289] width 35 height 6
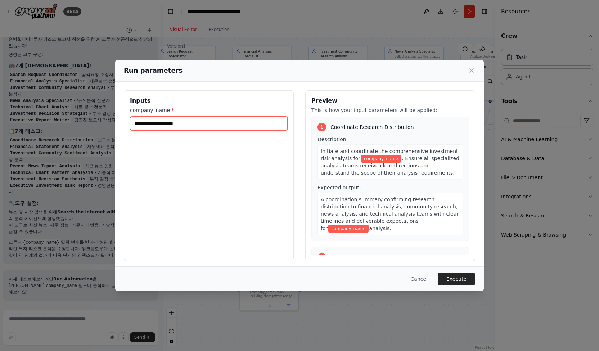
click at [198, 123] on input "company_name *" at bounding box center [209, 124] width 158 height 14
type input "*"
type input "*******"
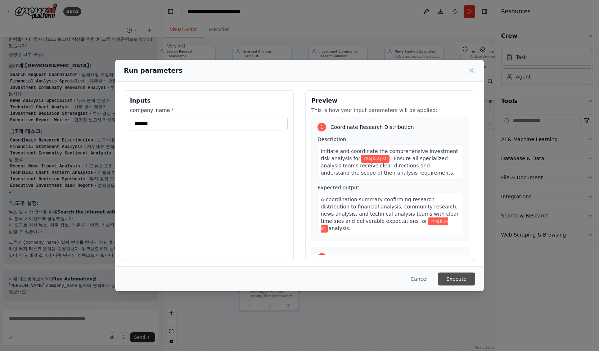
click at [462, 281] on button "Execute" at bounding box center [456, 278] width 37 height 13
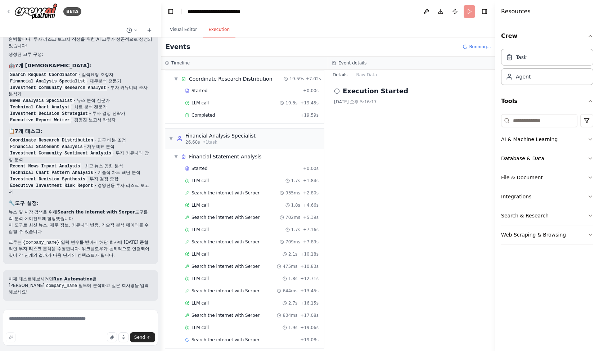
scroll to position [35, 0]
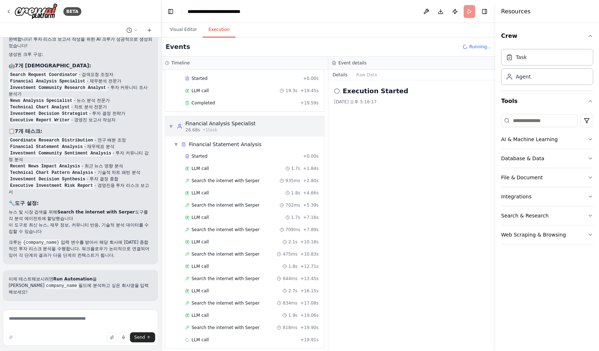
click at [170, 124] on span "▼" at bounding box center [171, 126] width 4 height 6
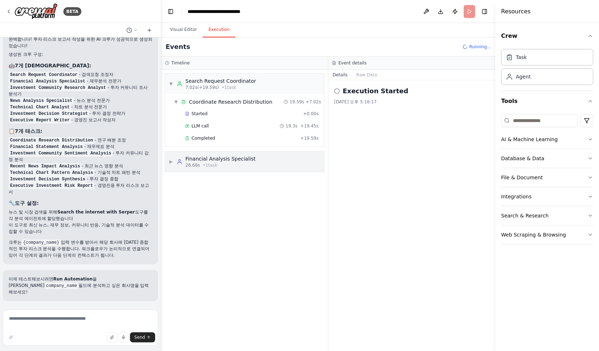
scroll to position [0, 0]
click at [168, 162] on div "▶ Financial Analysis Specialist 26.68s • 1 task" at bounding box center [244, 161] width 159 height 20
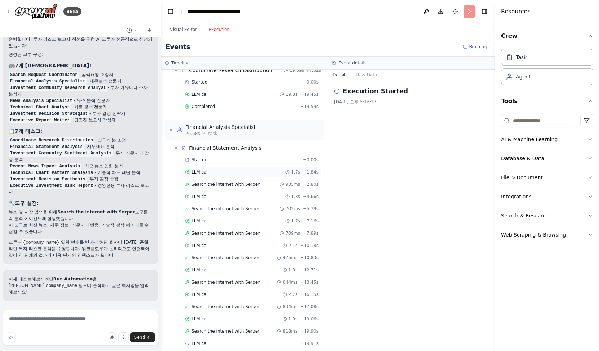
scroll to position [35, 0]
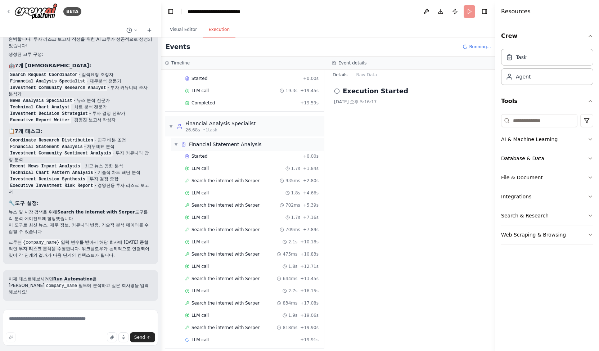
click at [175, 143] on span "▼" at bounding box center [176, 144] width 4 height 6
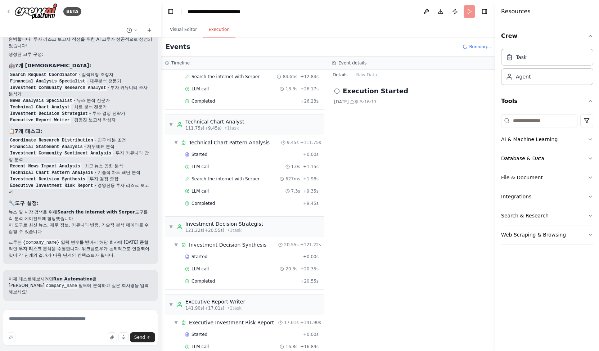
scroll to position [647, 0]
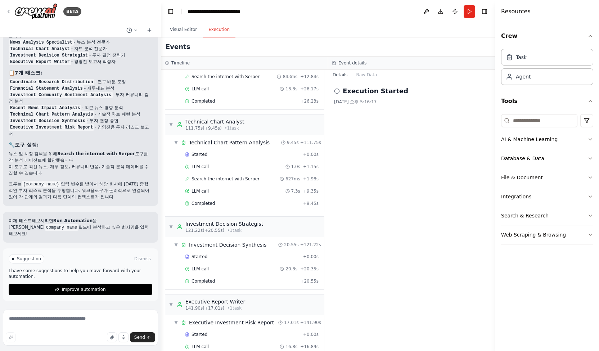
drag, startPoint x: 393, startPoint y: 179, endPoint x: 384, endPoint y: 179, distance: 8.6
click at [393, 179] on div "Execution Started 2025. 10. 1. 오후 5:16:17" at bounding box center [411, 215] width 167 height 271
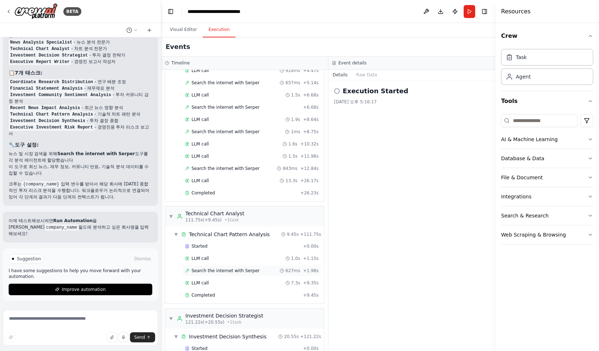
scroll to position [534, 0]
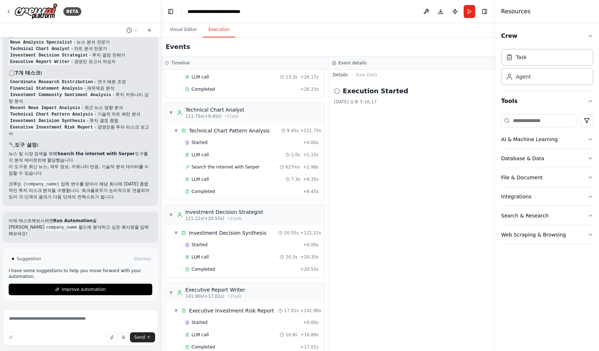
click at [372, 93] on h2 "Execution Started" at bounding box center [375, 91] width 65 height 10
click at [338, 92] on icon at bounding box center [337, 91] width 6 height 6
click at [337, 90] on icon at bounding box center [337, 91] width 6 height 6
click at [396, 90] on h2 "Execution Started" at bounding box center [375, 91] width 65 height 10
click at [436, 130] on div "Execution Started 2025. 10. 1. 오후 5:16:17" at bounding box center [411, 215] width 167 height 271
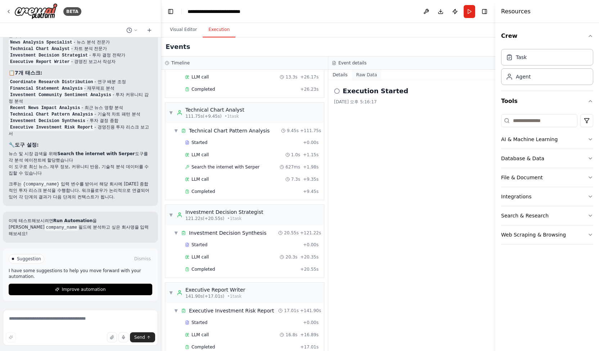
click at [370, 73] on button "Raw Data" at bounding box center [367, 75] width 30 height 10
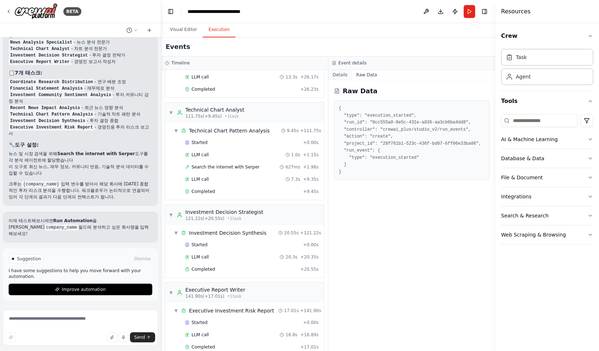
click at [345, 74] on button "Details" at bounding box center [340, 75] width 24 height 10
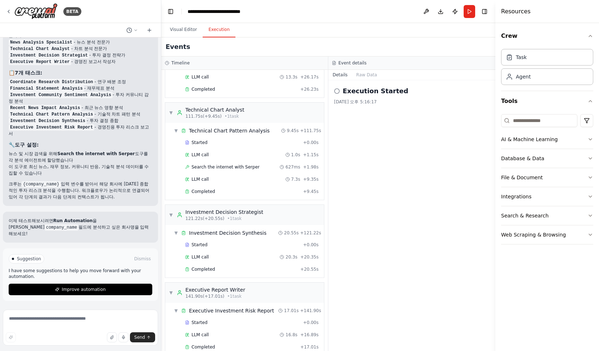
click at [440, 175] on div "Execution Started 2025. 10. 1. 오후 5:16:17" at bounding box center [411, 215] width 167 height 271
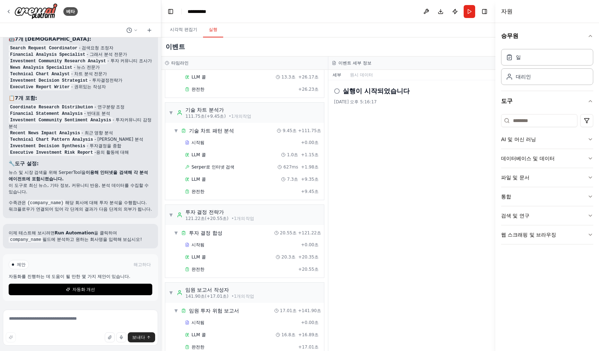
scroll to position [628, 0]
click at [91, 293] on button "자동화 개선" at bounding box center [81, 290] width 144 height 12
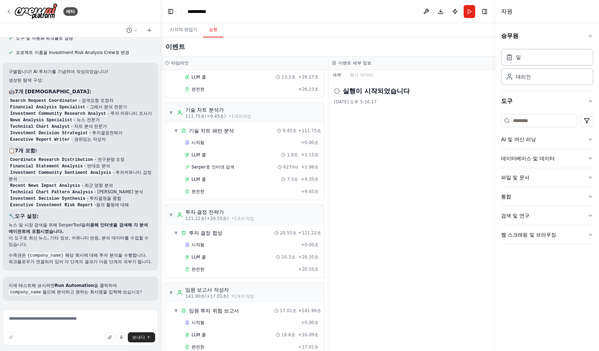
scroll to position [603, 0]
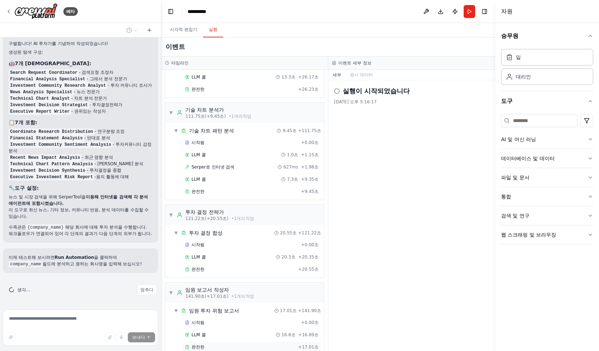
click at [196, 344] on font "완전한" at bounding box center [197, 346] width 13 height 5
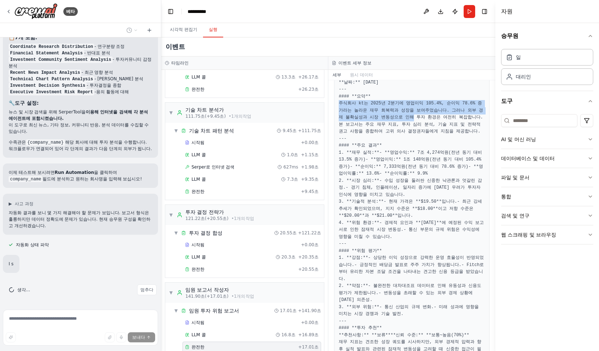
scroll to position [708, 0]
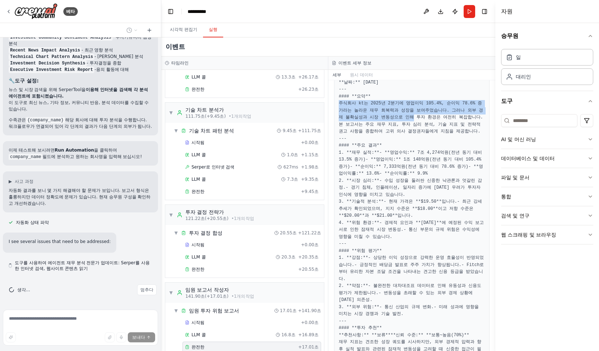
drag, startPoint x: 424, startPoint y: 122, endPoint x: 423, endPoint y: 163, distance: 41.4
click at [423, 164] on pre "### 주식회사 kt 임원 종합 투자위험 보고서 **날짜:** 2025-10-01 --- #### **요약** 주식회사 kt는 2025년 2분…" at bounding box center [412, 314] width 146 height 484
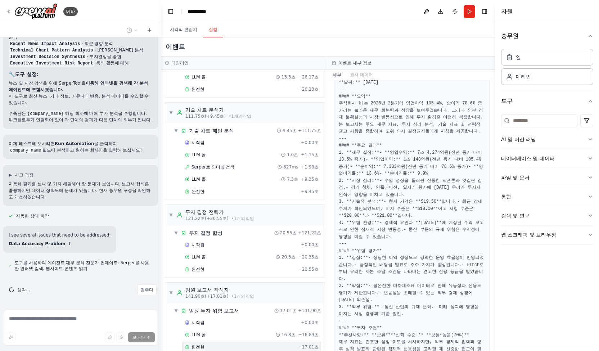
click at [416, 170] on pre "### 주식회사 kt 임원 종합 투자위험 보고서 **날짜:** 2025-10-01 --- #### **요약** 주식회사 kt는 2025년 2분…" at bounding box center [412, 314] width 146 height 484
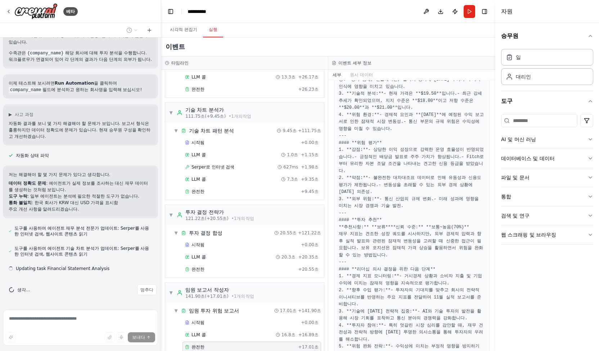
scroll to position [778, 0]
drag, startPoint x: 409, startPoint y: 94, endPoint x: 438, endPoint y: 187, distance: 98.4
click at [438, 187] on pre "### 주식회사 kt 임원 종합 투자위험 보고서 **날짜:** 2025-10-01 --- #### **요약** 주식회사 kt는 2025년 2분…" at bounding box center [412, 206] width 146 height 484
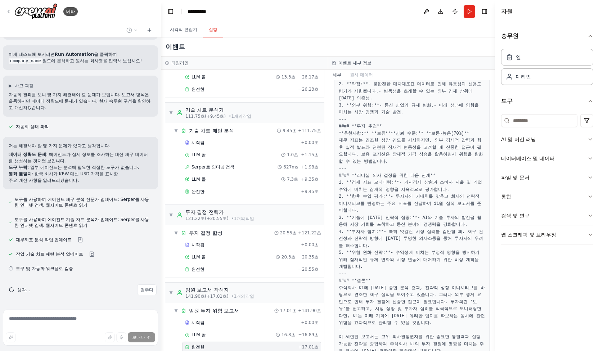
scroll to position [288, 0]
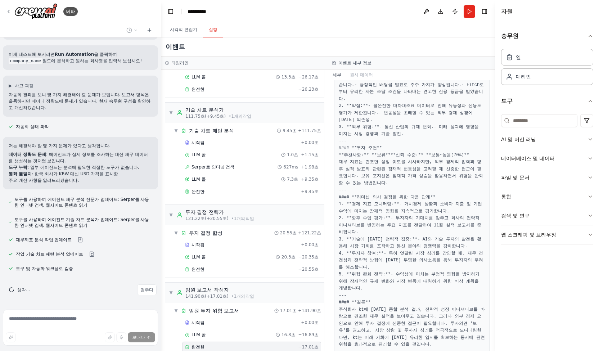
drag, startPoint x: 395, startPoint y: 142, endPoint x: 463, endPoint y: 180, distance: 77.8
click at [463, 180] on pre "### 주식회사 kt 임원 종합 투자위험 보고서 **날짜:** 2025-10-01 --- #### **요약** 주식회사 kt는 2025년 2분…" at bounding box center [412, 134] width 146 height 484
click at [462, 183] on pre "### 주식회사 kt 임원 종합 투자위험 보고서 **날짜:** 2025-10-01 --- #### **요약** 주식회사 kt는 2025년 2분…" at bounding box center [412, 134] width 146 height 484
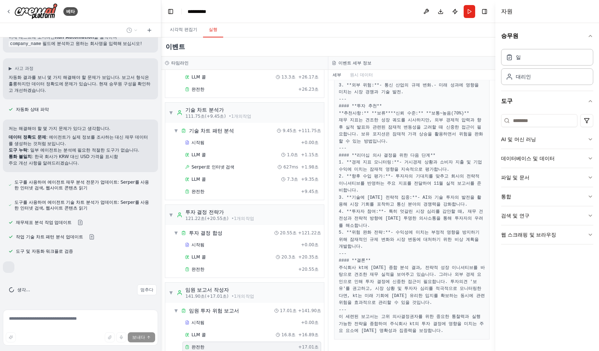
scroll to position [824, 0]
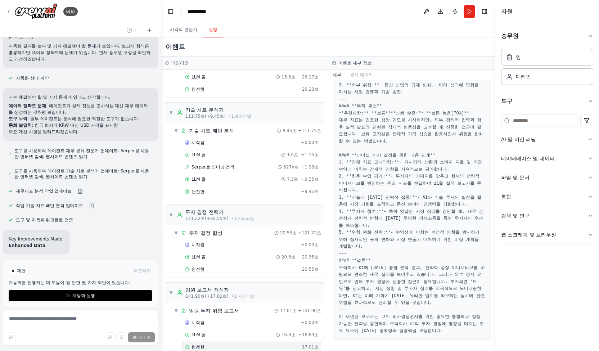
drag, startPoint x: 395, startPoint y: 120, endPoint x: 476, endPoint y: 177, distance: 99.5
click at [476, 177] on pre "### 주식회사 kt 임원 종합 투자위험 보고서 **날짜:** 2025-10-01 --- #### **요약** 주식회사 kt는 2025년 2분…" at bounding box center [412, 92] width 146 height 484
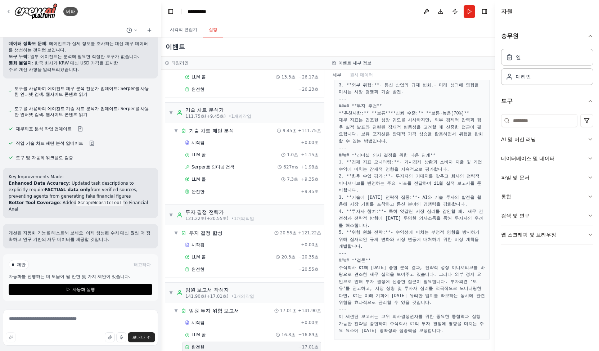
scroll to position [917, 0]
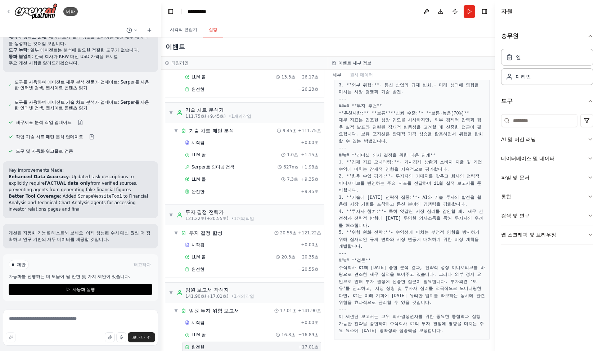
drag, startPoint x: 422, startPoint y: 99, endPoint x: 459, endPoint y: 183, distance: 91.5
click at [459, 183] on pre "### 주식회사 kt 임원 종합 투자위험 보고서 **날짜:** 2025-10-01 --- #### **요약** 주식회사 kt는 2025년 2분…" at bounding box center [412, 92] width 146 height 484
click at [449, 177] on pre "### 주식회사 kt 임원 종합 투자위험 보고서 **날짜:** 2025-10-01 --- #### **요약** 주식회사 kt는 2025년 2분…" at bounding box center [412, 92] width 146 height 484
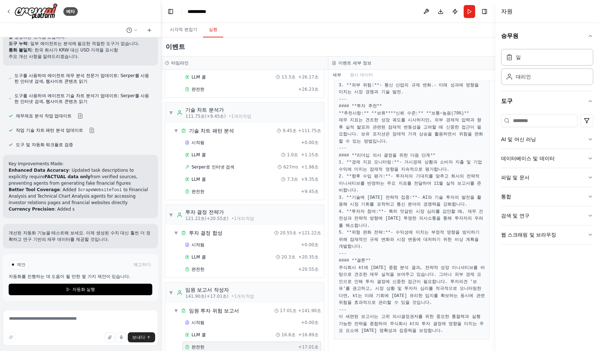
scroll to position [540, 0]
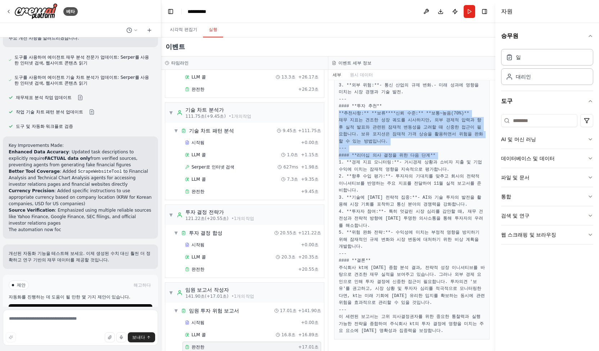
drag, startPoint x: 407, startPoint y: 86, endPoint x: 440, endPoint y: 170, distance: 90.9
click at [440, 170] on pre "### 주식회사 kt 임원 종합 투자위험 보고서 **날짜:** 2025-10-01 --- #### **요약** 주식회사 kt는 2025년 2분…" at bounding box center [412, 92] width 146 height 484
click at [448, 164] on pre "### 주식회사 kt 임원 종합 투자위험 보고서 **날짜:** 2025-10-01 --- #### **요약** 주식회사 kt는 2025년 2분…" at bounding box center [412, 92] width 146 height 484
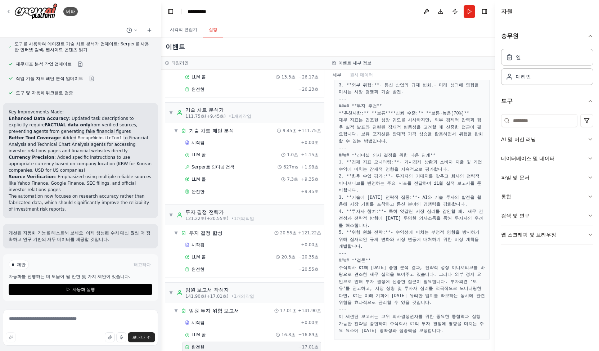
scroll to position [975, 0]
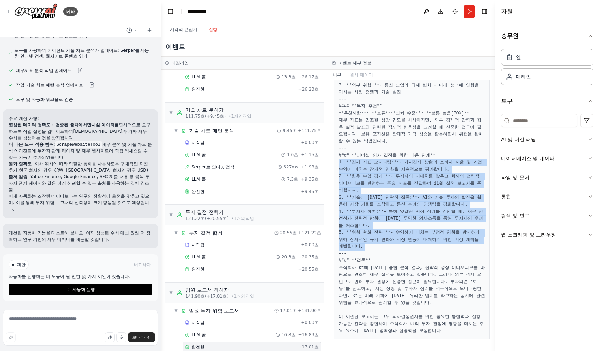
drag, startPoint x: 340, startPoint y: 100, endPoint x: 484, endPoint y: 239, distance: 200.0
click at [484, 239] on div "완전한 2025. 10. 1. 오후 5:18:56 설명 {회사명}에 대한 모든 분석을 명확하고 실행 가능한 문서로 종합하여 고위 의사 결정권자…" at bounding box center [411, 215] width 167 height 271
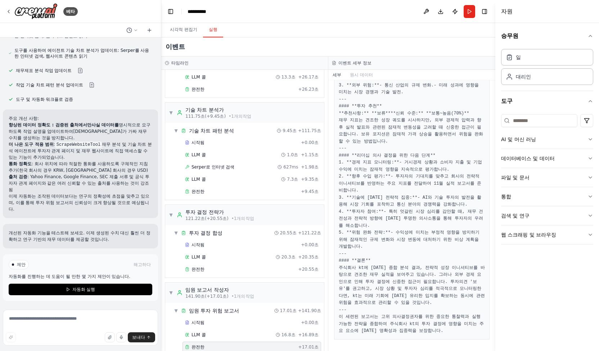
click at [461, 248] on pre "### 주식회사 kt 임원 종합 투자위험 보고서 **날짜:** 2025-10-01 --- #### **요약** 주식회사 kt는 2025년 2분…" at bounding box center [412, 92] width 146 height 484
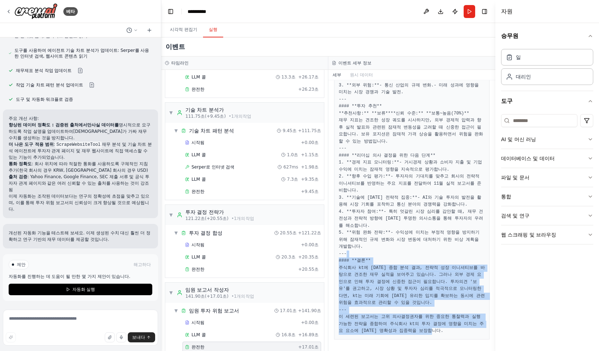
drag, startPoint x: 393, startPoint y: 227, endPoint x: 481, endPoint y: 339, distance: 143.2
click at [481, 339] on div "완전한 2025. 10. 1. 오후 5:18:56 설명 {회사명}에 대한 모든 분석을 명확하고 실행 가능한 문서로 종합하여 고위 의사 결정권자…" at bounding box center [411, 215] width 167 height 271
drag, startPoint x: 458, startPoint y: 258, endPoint x: 354, endPoint y: 254, distance: 104.1
click at [458, 265] on font "주식회사 kt에 대한 종합 분석 결과, 전략적 성장 이니셔티브를 바탕으로 견조한 재무 실적을 보여주고 있습니다. 그러나 외부 경제 요인으로 인…" at bounding box center [413, 285] width 149 height 40
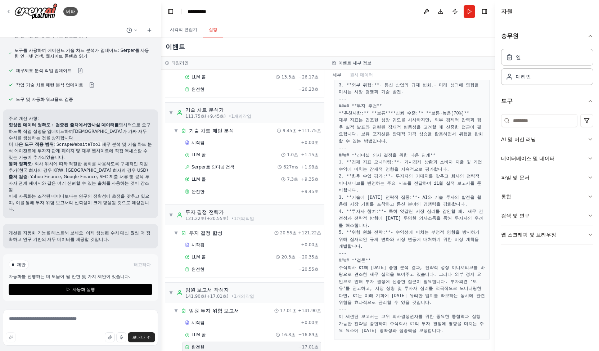
click at [109, 113] on div "주요 개선 사항: 향상된 데이터 정확도 : 검증된 출처에서만 사실 데이터를 명시적으로 요구하도록 작업 설명을 업데이트하여 에이전트가 가짜 재무…" at bounding box center [80, 163] width 155 height 109
click at [45, 119] on h2 "주요 개선 사항:" at bounding box center [81, 118] width 144 height 6
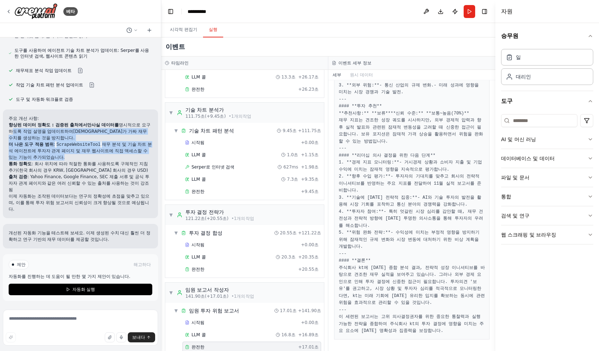
drag, startPoint x: 17, startPoint y: 134, endPoint x: 115, endPoint y: 158, distance: 100.8
click at [115, 158] on ol "향상된 데이터 정확도 : 검증된 출처에서만 사실 데이터를 명시적으로 요구하도록 작업 설명을 업데이트하여 에이전트가 가짜 재무 수치를 생성하는 …" at bounding box center [81, 157] width 144 height 71
click at [115, 158] on p "더 나은 도구 적용 범위 : ScrapeWebsiteTool 재무 분석 및 기술 차트 분석 에이전트에 투자자 관계 페이지 및 재무 웹사이트에 …" at bounding box center [81, 150] width 144 height 19
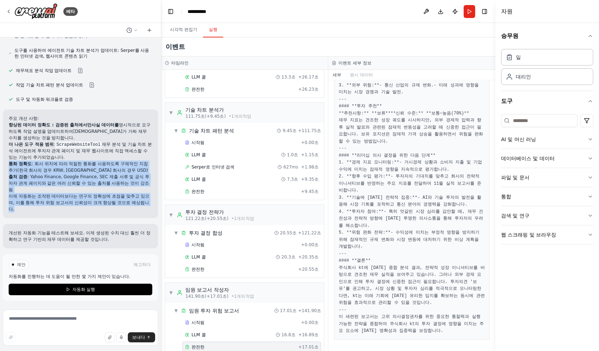
drag, startPoint x: 99, startPoint y: 157, endPoint x: 140, endPoint y: 214, distance: 69.7
click at [140, 213] on div "주요 개선 사항: 향상된 데이터 정확도 : 검증된 출처에서만 사실 데이터를 명시적으로 요구하도록 작업 설명을 업데이트하여 에이전트가 가짜 재무…" at bounding box center [80, 163] width 155 height 109
click at [140, 214] on div "주요 개선 사항: 향상된 데이터 정확도 : 검증된 출처에서만 사실 데이터를 명시적으로 요구하도록 작업 설명을 업데이트하여 에이전트가 가짜 재무…" at bounding box center [80, 163] width 155 height 109
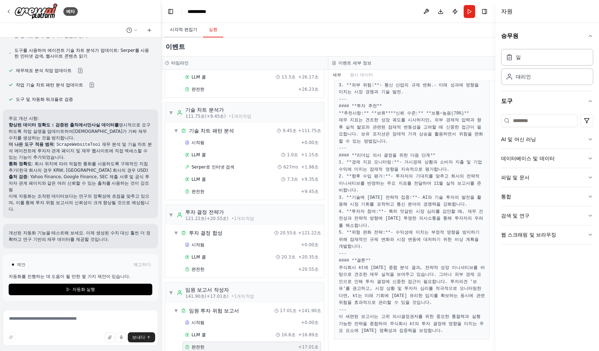
click at [183, 30] on font "시각적 편집기" at bounding box center [183, 29] width 27 height 5
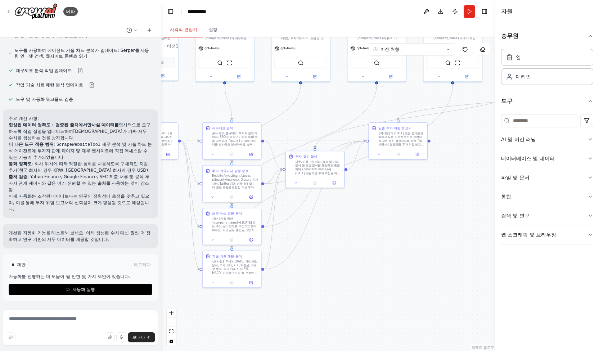
drag, startPoint x: 440, startPoint y: 276, endPoint x: 392, endPoint y: 272, distance: 48.0
click at [392, 272] on div ".deletable-edge-delete-btn { width: 20px; height: 20px; border: 0px solid #ffff…" at bounding box center [328, 193] width 334 height 313
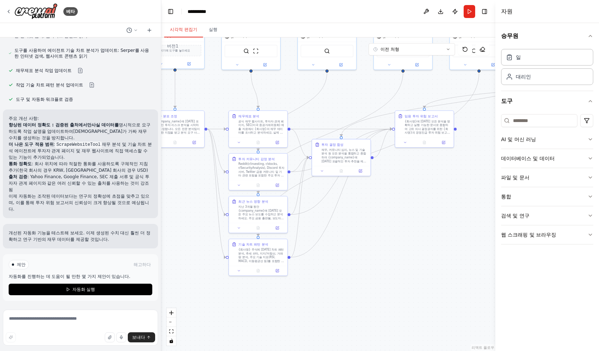
drag, startPoint x: 395, startPoint y: 262, endPoint x: 443, endPoint y: 237, distance: 54.1
click at [443, 237] on div ".deletable-edge-delete-btn { width: 20px; height: 20px; border: 0px solid #ffff…" at bounding box center [328, 193] width 334 height 313
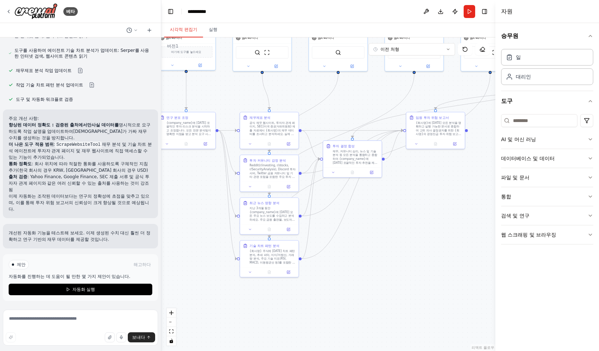
click at [89, 272] on div "제안 해고하다 자동화를 진행하는 데 도움이 될 만한 몇 가지 제안이 있습니다. 자동화 실행" at bounding box center [81, 277] width 144 height 35
drag, startPoint x: 115, startPoint y: 269, endPoint x: 122, endPoint y: 265, distance: 8.2
click at [115, 269] on div "제안 해고하다" at bounding box center [81, 264] width 144 height 9
drag, startPoint x: 77, startPoint y: 264, endPoint x: 16, endPoint y: 264, distance: 60.8
click at [76, 264] on div "제안 해고하다" at bounding box center [81, 264] width 144 height 9
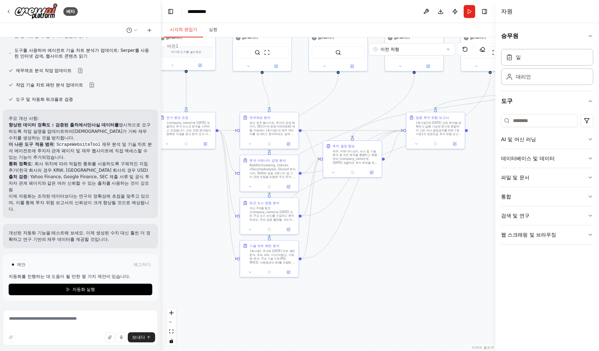
click at [14, 264] on div at bounding box center [13, 264] width 2 height 2
click at [12, 266] on div at bounding box center [13, 264] width 2 height 2
click at [62, 282] on div "제안 해고하다 자동화를 진행하는 데 도움이 될 만한 몇 가지 제안이 있습니다. 자동화 실행" at bounding box center [81, 277] width 144 height 35
click at [102, 275] on font "자동화를 진행하는 데 도움이 될 만한 몇 가지 제안이 있습니다." at bounding box center [70, 276] width 122 height 5
click at [44, 280] on div "제안 해고하다 자동화를 진행하는 데 도움이 될 만한 몇 가지 제안이 있습니다. 자동화 실행" at bounding box center [81, 277] width 144 height 35
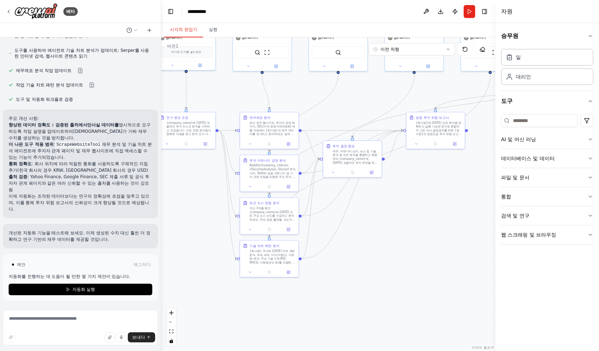
click at [53, 273] on div "제안 해고하다 자동화를 진행하는 데 도움이 될 만한 몇 가지 제안이 있습니다. 자동화 실행" at bounding box center [81, 277] width 144 height 35
click at [15, 263] on div "제안" at bounding box center [19, 264] width 20 height 9
click at [77, 229] on div "개선된 자동화 기능을 테스트해 보세요. 이제 생성된 수치 대신 훨씬 더 정확하고 연구 기반의 재무 데이터를 제공할 것입니다." at bounding box center [80, 236] width 155 height 24
click at [81, 315] on textarea at bounding box center [80, 327] width 155 height 36
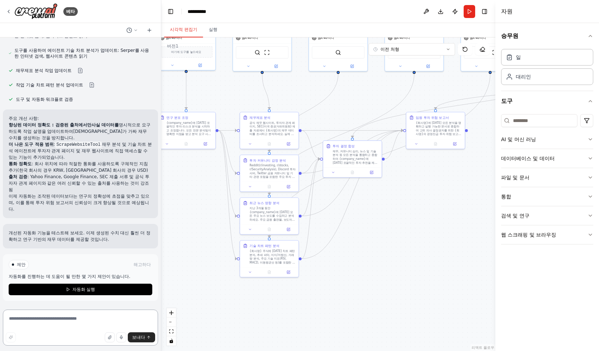
click at [80, 317] on textarea at bounding box center [80, 327] width 155 height 36
type textarea "*"
type textarea "**********"
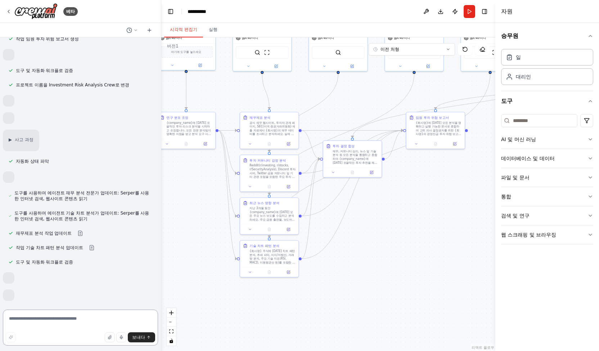
scroll to position [483, 0]
drag, startPoint x: 15, startPoint y: 287, endPoint x: 12, endPoint y: 275, distance: 12.8
click at [14, 285] on div "이 메리는 최신 시장 뉴스를 수집하고, 그에 더하여 적위를 분석한 다음, 위원회용 요약을 갱신해 줍니다." ▶ 사고 과정 자동화 상태 파악 사…" at bounding box center [80, 171] width 161 height 269
drag, startPoint x: 12, startPoint y: 275, endPoint x: 9, endPoint y: 280, distance: 6.1
click at [11, 277] on div at bounding box center [9, 278] width 12 height 12
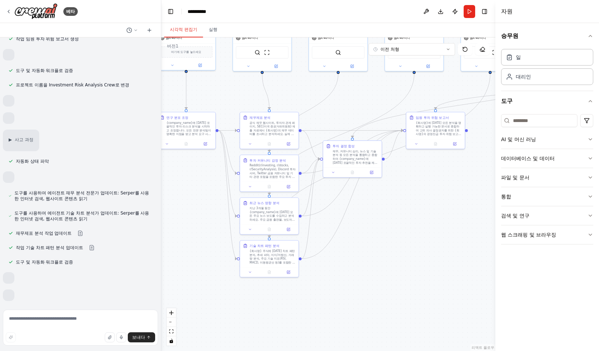
drag, startPoint x: 9, startPoint y: 280, endPoint x: 96, endPoint y: 261, distance: 88.5
click at [9, 280] on div at bounding box center [9, 278] width 12 height 12
drag, startPoint x: 79, startPoint y: 284, endPoint x: 73, endPoint y: 282, distance: 6.6
click at [79, 284] on div at bounding box center [80, 278] width 155 height 12
click at [27, 266] on div "도구 및 자동화 워크플로 검증" at bounding box center [41, 262] width 76 height 9
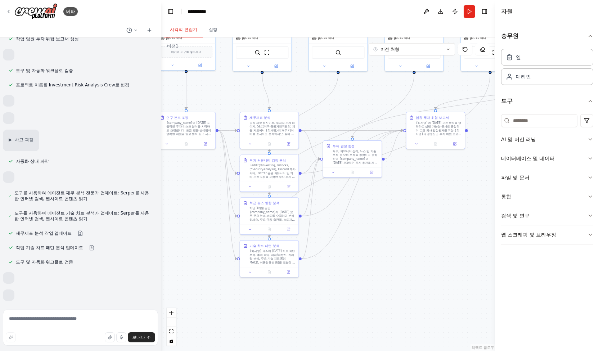
click at [12, 277] on div at bounding box center [9, 278] width 12 height 12
drag, startPoint x: 14, startPoint y: 286, endPoint x: 81, endPoint y: 303, distance: 69.8
click at [14, 287] on div "이 메리는 최신 시장 뉴스를 수집하고, 그에 더하여 적위를 분석한 다음, 위원회용 요약을 갱신해 줍니다." ▶ 사고 과정 자동화 상태 파악 사…" at bounding box center [80, 171] width 161 height 269
click at [93, 305] on div "이 메리는 최신 시장 뉴스를 수집하고, 그에 더하여 적위를 분석한 다음, 위원회용 요약을 갱신해 줍니다." ▶ 사고 과정 자동화 상태 파악 사…" at bounding box center [80, 171] width 161 height 269
click at [139, 282] on div at bounding box center [80, 278] width 155 height 12
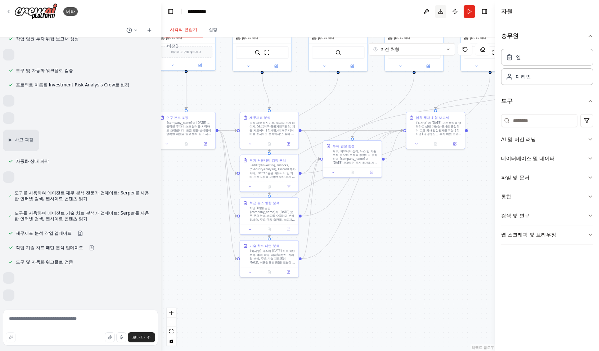
click at [441, 12] on button "다운로드" at bounding box center [441, 11] width 12 height 13
click at [111, 316] on textarea at bounding box center [80, 327] width 155 height 36
click at [472, 8] on button "달리다" at bounding box center [469, 11] width 12 height 13
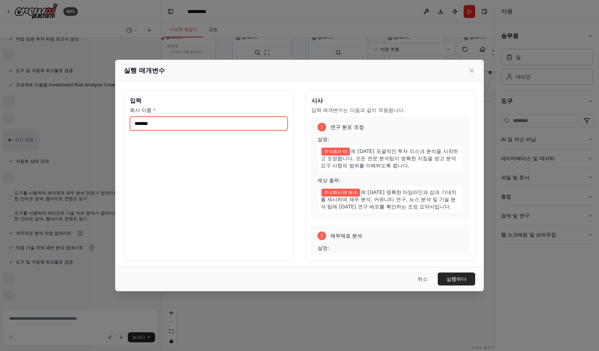
click at [232, 128] on input "*******" at bounding box center [209, 124] width 158 height 14
type input "*"
type input "*****"
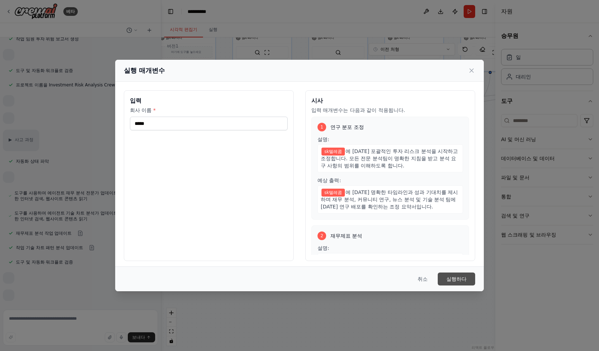
click at [467, 275] on button "실행하다" at bounding box center [456, 278] width 37 height 13
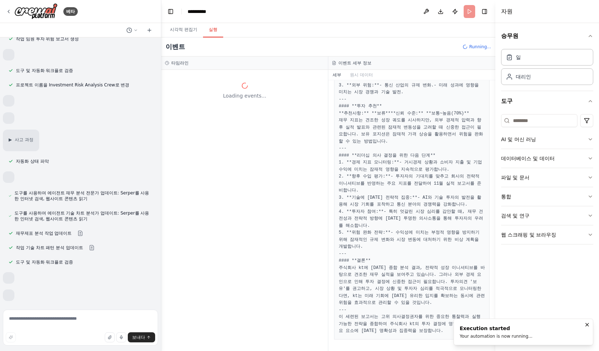
scroll to position [0, 0]
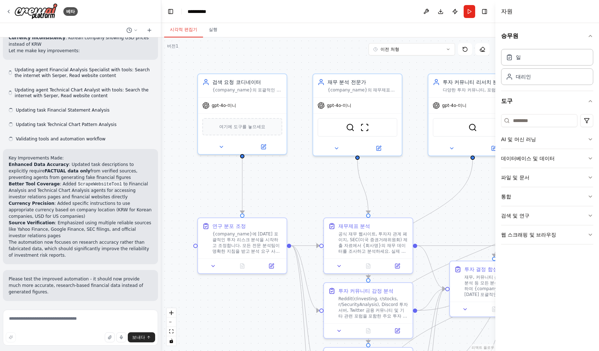
scroll to position [949, 0]
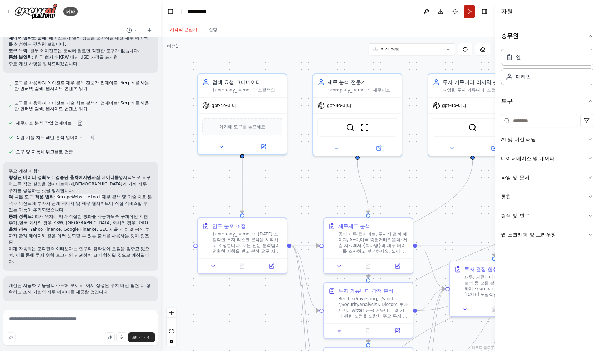
click at [468, 13] on button "달리다" at bounding box center [469, 11] width 12 height 13
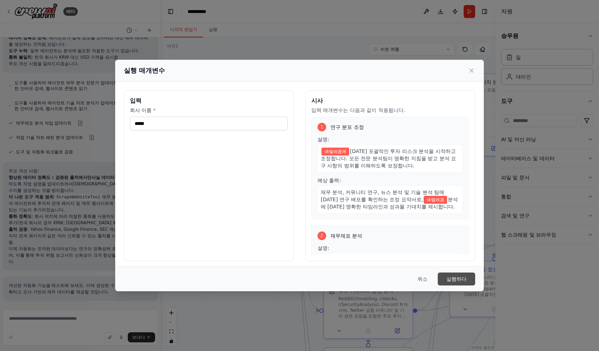
click at [462, 276] on font "실행하다" at bounding box center [456, 279] width 20 height 6
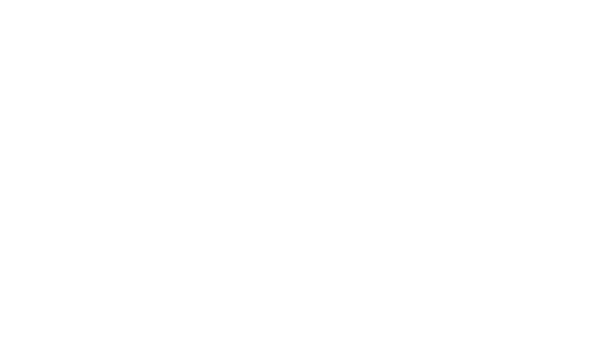
click at [196, 0] on html "원본 텍스트 번역 평가 보내주신 의견은 Google 번역을 개선하는 데 사용됩니다." at bounding box center [299, 0] width 599 height 0
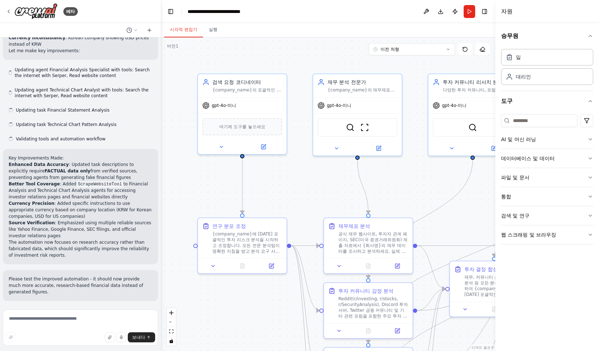
scroll to position [949, 0]
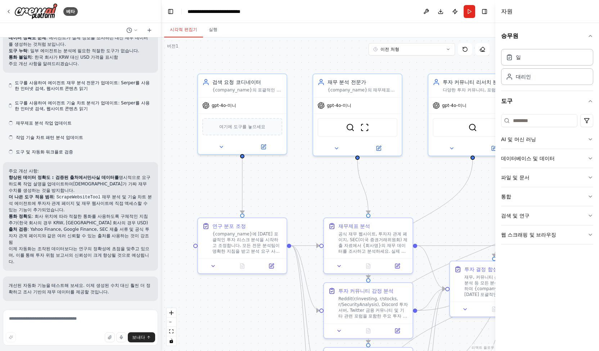
click at [332, 24] on div "시각적 편집기 실행" at bounding box center [328, 30] width 334 height 14
click at [563, 14] on div "자원" at bounding box center [547, 11] width 104 height 23
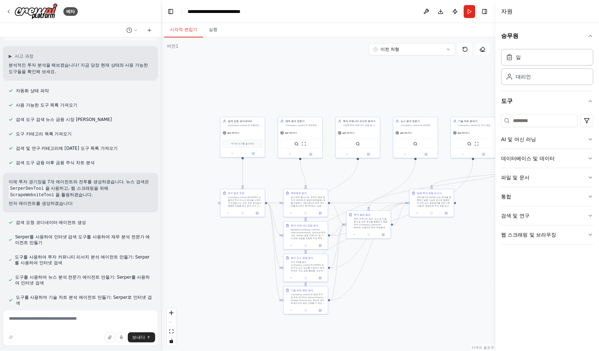
scroll to position [0, 0]
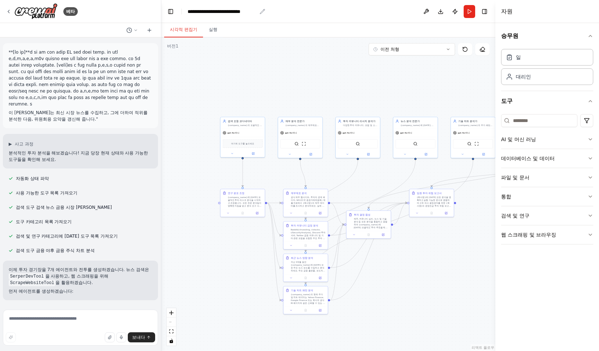
click at [221, 15] on div "**********" at bounding box center [221, 11] width 69 height 7
click at [152, 33] on icon at bounding box center [149, 30] width 6 height 6
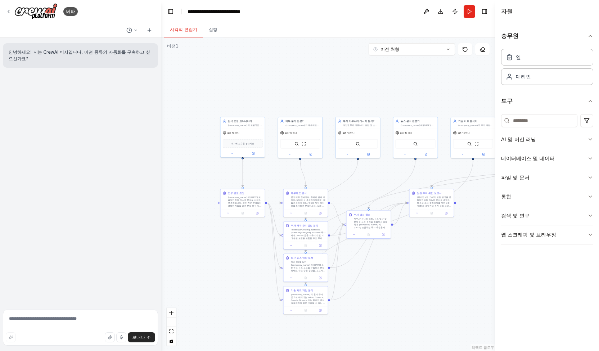
click at [283, 7] on header "**********" at bounding box center [328, 11] width 334 height 23
click at [231, 14] on div "**********" at bounding box center [221, 11] width 69 height 7
click at [456, 12] on button "게시하다" at bounding box center [455, 11] width 12 height 13
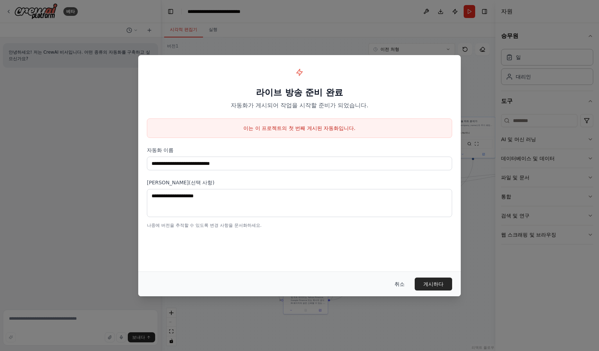
click at [401, 285] on font "취소" at bounding box center [399, 284] width 10 height 6
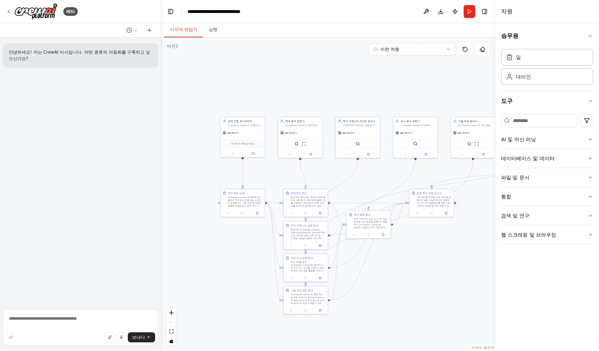
click at [421, 14] on button at bounding box center [426, 11] width 12 height 13
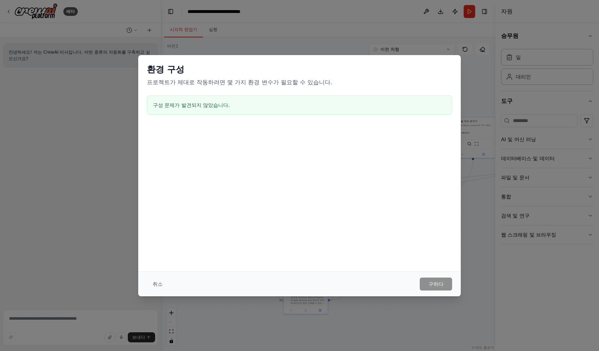
click at [438, 35] on div "환경 구성 프로젝트가 제대로 작동하려면 몇 가지 환경 변수가 필요할 수 있습니다. 구성 문제가 발견되지 않았습니다. 취소 구하다" at bounding box center [299, 175] width 599 height 351
click at [160, 285] on font "취소" at bounding box center [158, 284] width 10 height 6
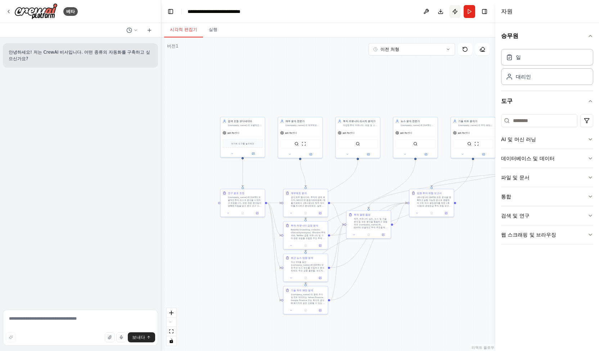
click at [457, 14] on button "게시하다" at bounding box center [455, 11] width 12 height 13
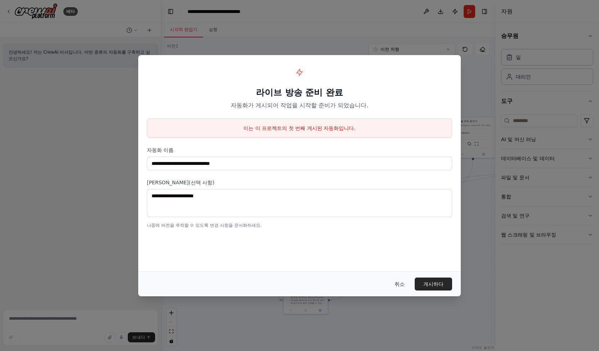
click at [394, 284] on button "취소" at bounding box center [400, 283] width 22 height 13
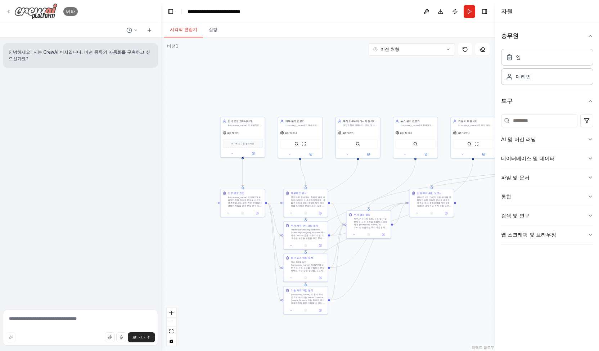
click at [10, 9] on icon at bounding box center [9, 12] width 6 height 6
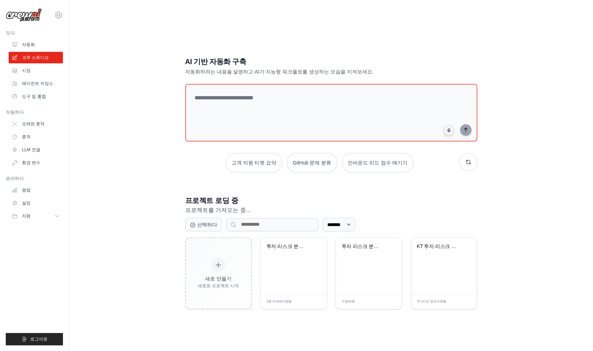
click at [144, 214] on div "AI 기반 자동화 구축 자동화하려는 내용을 설명하고 AI가 지능형 워크플로를 생성하는 모습을 지켜보세요. 고객 지원 티켓 요약 GitHub 문…" at bounding box center [331, 182] width 501 height 351
click at [302, 273] on div "투자 리스크 분석팀" at bounding box center [294, 265] width 66 height 57
click at [37, 150] on font "LLM 연결" at bounding box center [32, 149] width 18 height 5
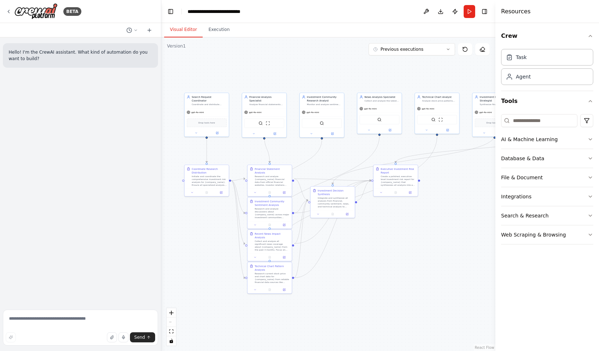
drag, startPoint x: 482, startPoint y: 328, endPoint x: 368, endPoint y: 295, distance: 118.4
click at [368, 295] on div ".deletable-edge-delete-btn { width: 20px; height: 20px; border: 0px solid #ffff…" at bounding box center [328, 193] width 334 height 313
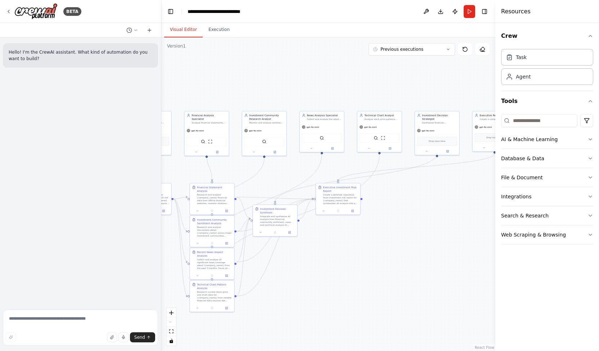
drag, startPoint x: 440, startPoint y: 240, endPoint x: 382, endPoint y: 260, distance: 60.9
click at [382, 260] on div ".deletable-edge-delete-btn { width: 20px; height: 20px; border: 0px solid #ffff…" at bounding box center [328, 193] width 334 height 313
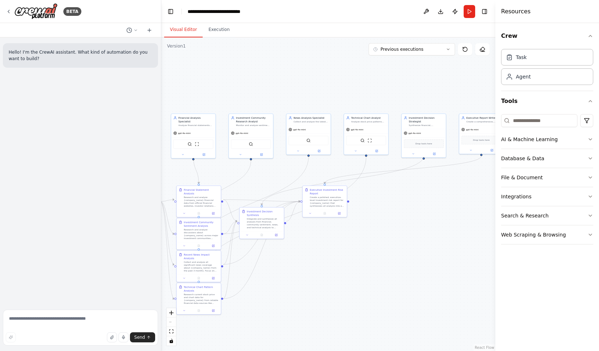
drag, startPoint x: 452, startPoint y: 221, endPoint x: 378, endPoint y: 221, distance: 74.5
click at [378, 221] on div ".deletable-edge-delete-btn { width: 20px; height: 20px; border: 0px solid #ffff…" at bounding box center [328, 193] width 334 height 313
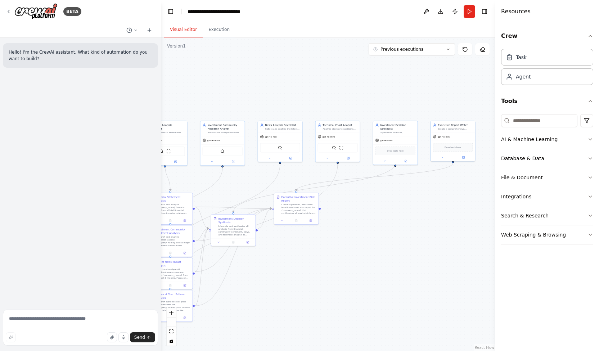
drag, startPoint x: 378, startPoint y: 221, endPoint x: 412, endPoint y: 230, distance: 35.6
click at [412, 230] on div ".deletable-edge-delete-btn { width: 20px; height: 20px; border: 0px solid #ffff…" at bounding box center [328, 193] width 334 height 313
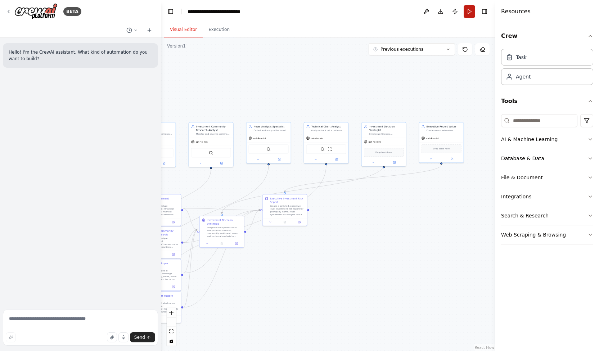
click at [470, 12] on button "Run" at bounding box center [469, 11] width 12 height 13
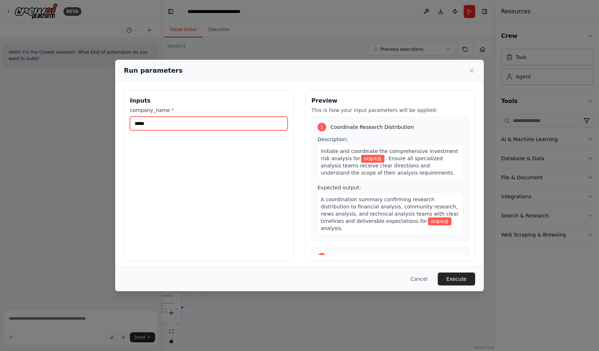
click at [210, 126] on input "*****" at bounding box center [209, 124] width 158 height 14
click at [458, 278] on button "Execute" at bounding box center [456, 278] width 37 height 13
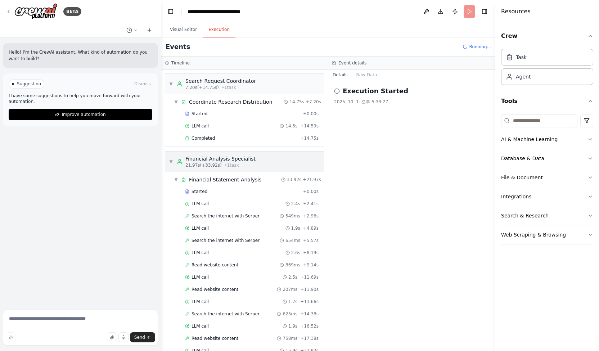
click at [171, 160] on span "▼" at bounding box center [171, 162] width 4 height 6
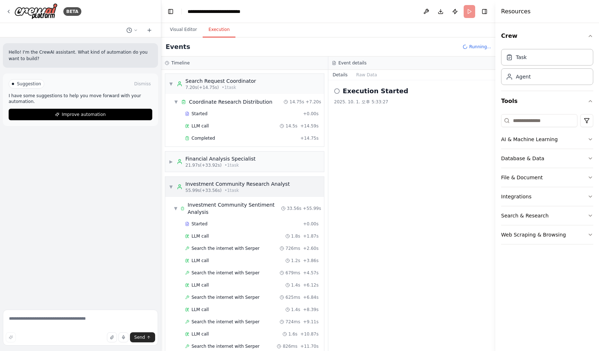
click at [170, 186] on span "▼" at bounding box center [171, 187] width 4 height 6
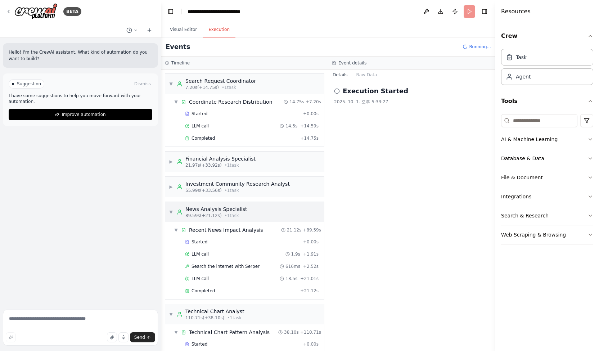
click at [171, 210] on span "▼" at bounding box center [171, 212] width 4 height 6
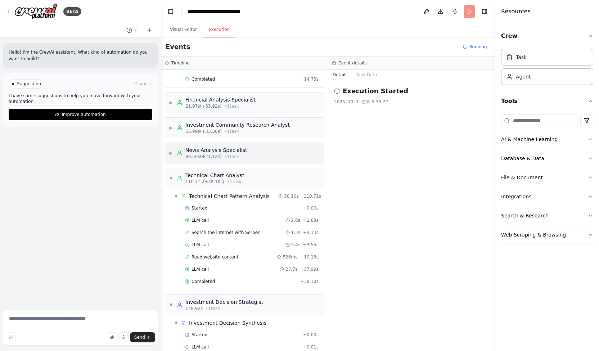
scroll to position [67, 0]
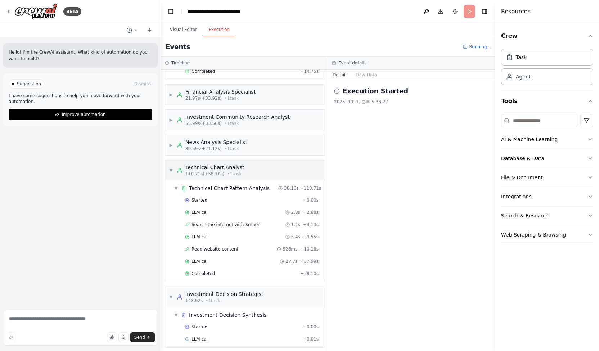
click at [169, 168] on div "▼ Search Request Coordinator 7.20s (+14.75s) • 1 task ▼ Coordinate Research Dis…" at bounding box center [244, 210] width 167 height 281
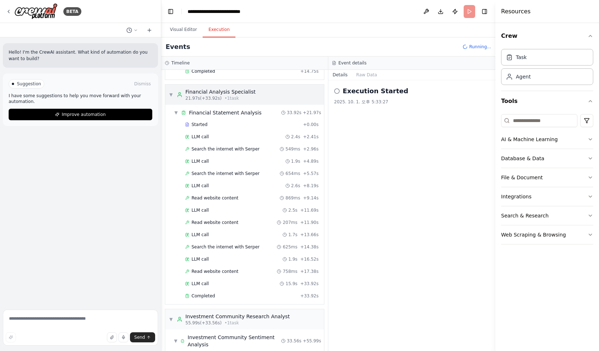
click at [171, 92] on span "▼" at bounding box center [171, 95] width 4 height 6
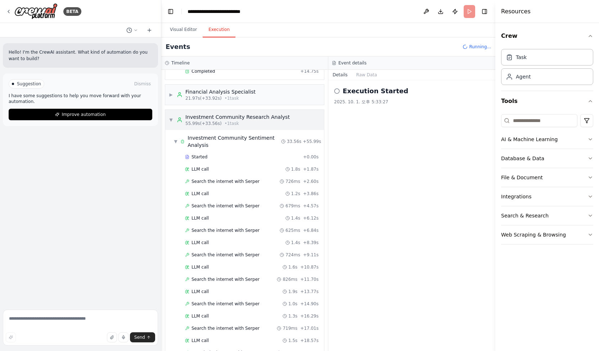
click at [169, 118] on span "▼" at bounding box center [171, 120] width 4 height 6
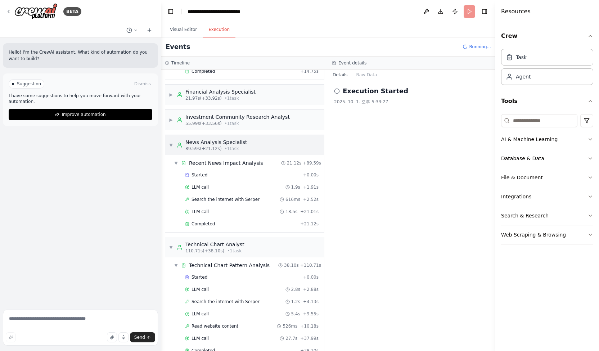
click at [169, 144] on span "▼" at bounding box center [171, 145] width 4 height 6
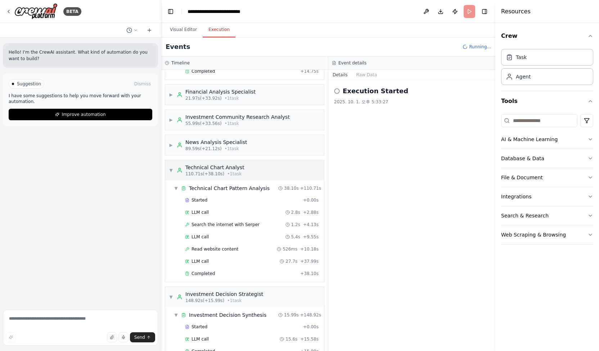
click at [168, 172] on div "▼ Technical Chart Analyst 110.71s (+38.10s) • 1 task" at bounding box center [244, 170] width 159 height 20
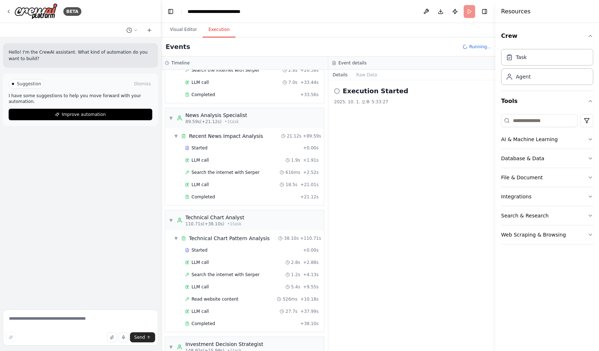
scroll to position [726, 0]
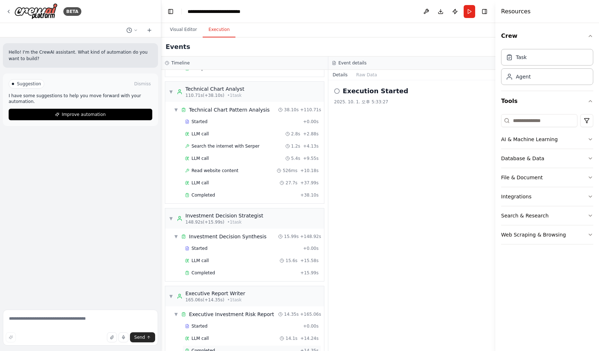
click at [201, 348] on span "Completed" at bounding box center [202, 351] width 23 height 6
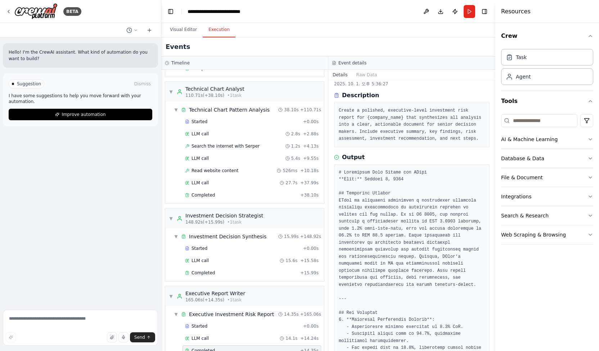
scroll to position [108, 0]
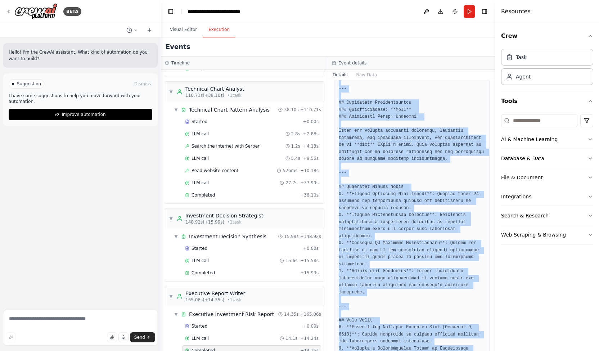
scroll to position [651, 0]
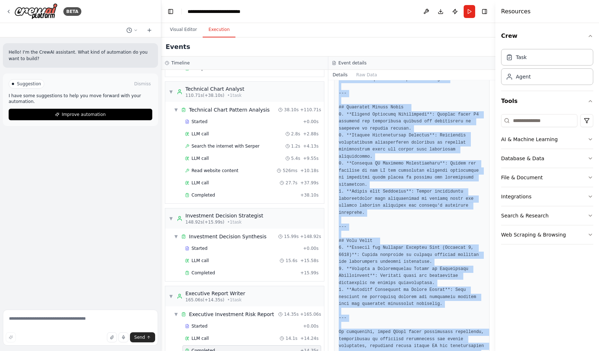
drag, startPoint x: 338, startPoint y: 153, endPoint x: 523, endPoint y: 362, distance: 279.6
click at [523, 350] on html "**********" at bounding box center [299, 175] width 599 height 351
copy pre "# Investment Risk Report for SK텔레콤 **Date:** October 1, 2025 ## Executive Summa…"
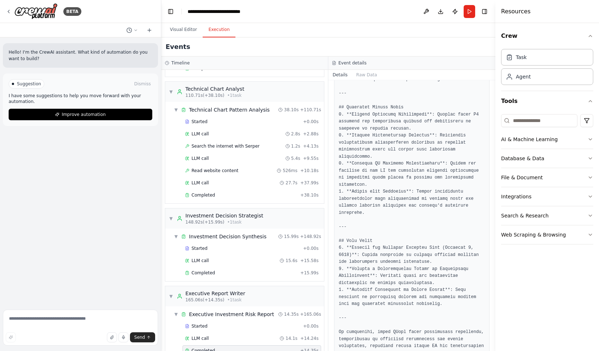
click at [109, 155] on div "Hello! I'm the CrewAI assistant. What kind of automation do you want to build? …" at bounding box center [80, 171] width 161 height 269
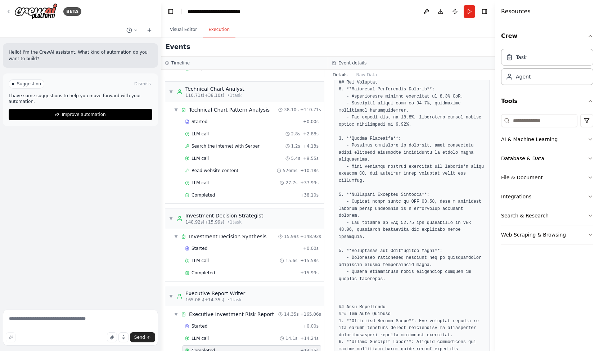
scroll to position [0, 0]
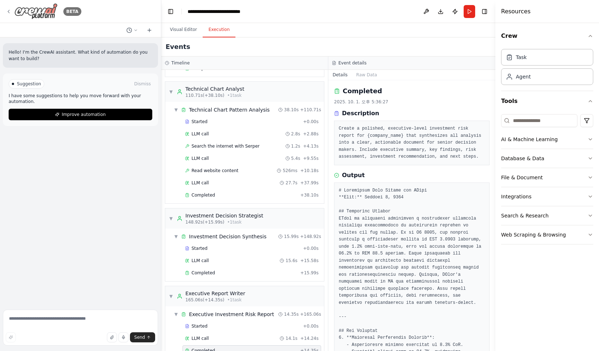
click at [42, 13] on img at bounding box center [35, 11] width 43 height 16
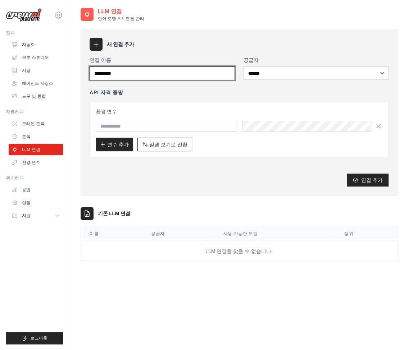
click at [213, 71] on input "연결 이름" at bounding box center [162, 74] width 145 height 14
paste input "**********"
type input "**********"
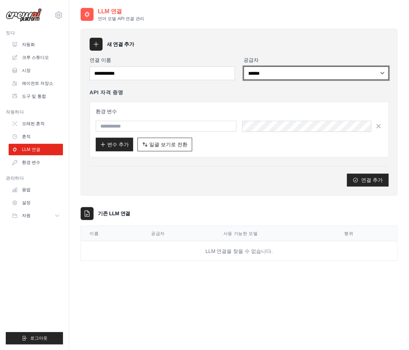
click at [327, 74] on select "**********" at bounding box center [316, 73] width 145 height 13
click at [244, 67] on select "**********" at bounding box center [316, 73] width 145 height 13
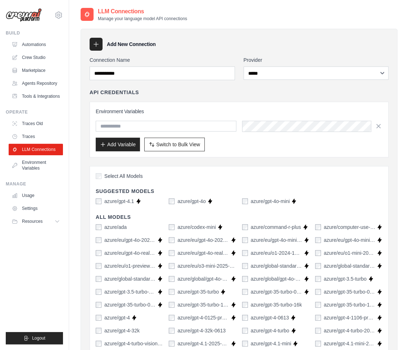
click at [251, 42] on div "Add New Connection" at bounding box center [239, 44] width 299 height 13
click at [278, 69] on select "**********" at bounding box center [316, 73] width 145 height 13
select select "******"
click at [244, 67] on select "**********" at bounding box center [316, 73] width 145 height 13
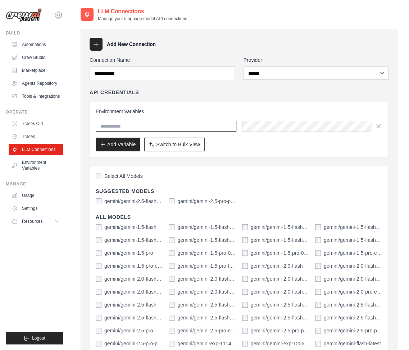
click at [166, 127] on input "text" at bounding box center [166, 126] width 141 height 11
paste input "**********"
type input "**********"
click at [255, 94] on div "API Credentials" at bounding box center [239, 92] width 299 height 7
click at [296, 149] on div "Add Variable Switch to Bulk View Switch to Table View" at bounding box center [239, 145] width 287 height 14
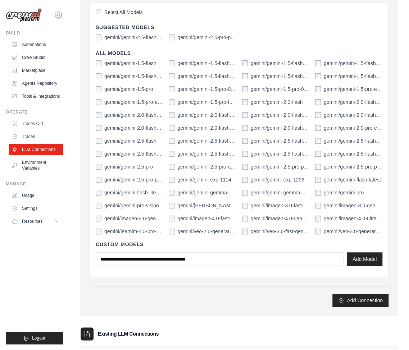
scroll to position [31, 0]
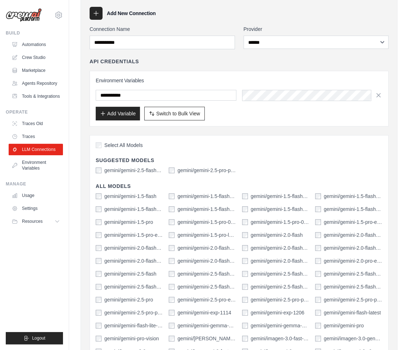
click at [103, 147] on label "Select All Models" at bounding box center [119, 145] width 47 height 7
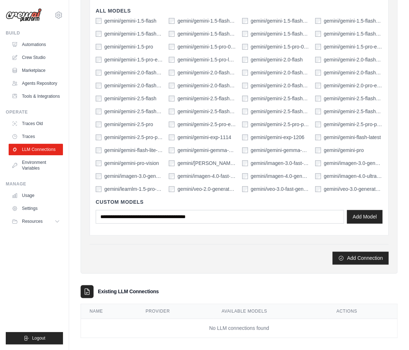
scroll to position [211, 0]
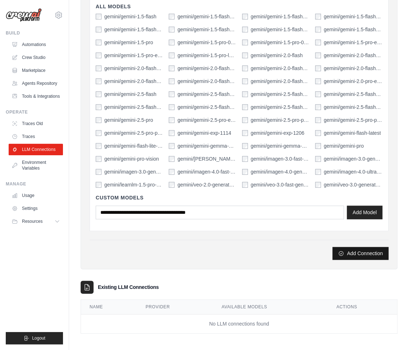
click at [381, 253] on button "Add Connection" at bounding box center [360, 253] width 56 height 13
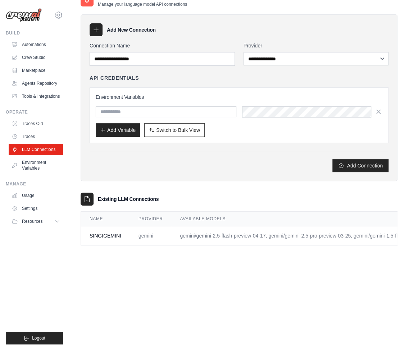
scroll to position [0, 0]
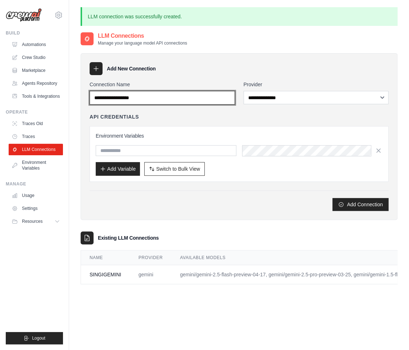
click at [147, 103] on input "Connection Name" at bounding box center [162, 98] width 145 height 14
paste input "*******"
type input "*******"
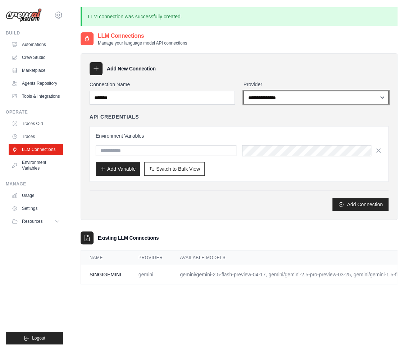
click at [291, 96] on select "**********" at bounding box center [316, 97] width 145 height 13
select select "******"
click at [244, 91] on select "**********" at bounding box center [316, 97] width 145 height 13
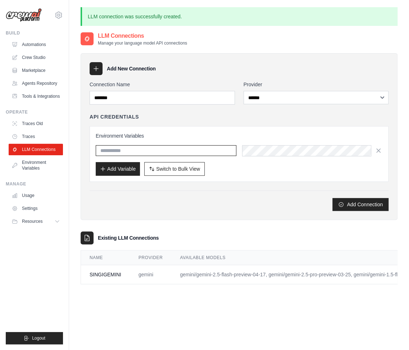
click at [185, 151] on input "text" at bounding box center [166, 150] width 141 height 11
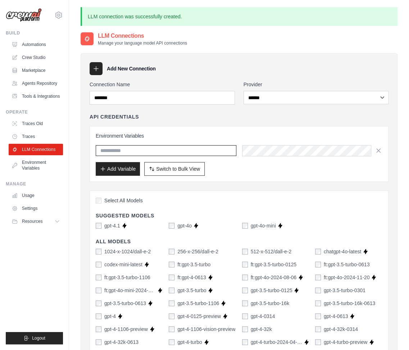
paste input "*******"
type input "*******"
click at [242, 133] on h3 "Environment Variables" at bounding box center [239, 135] width 287 height 7
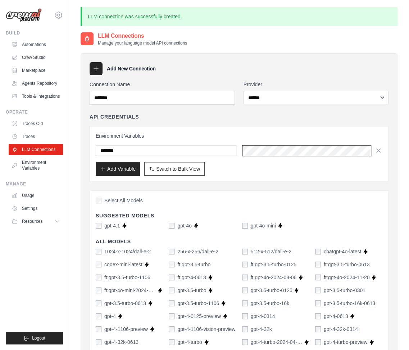
scroll to position [0, 331]
click at [298, 173] on div "Add Variable Switch to Bulk View Switch to Table View" at bounding box center [239, 169] width 287 height 14
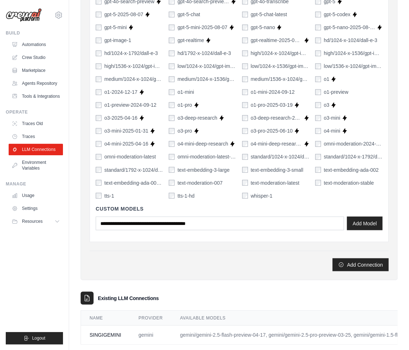
scroll to position [461, 0]
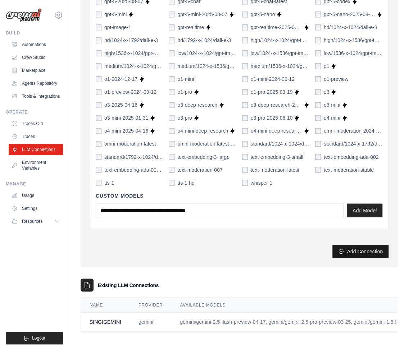
click at [378, 249] on button "Add Connection" at bounding box center [360, 251] width 56 height 13
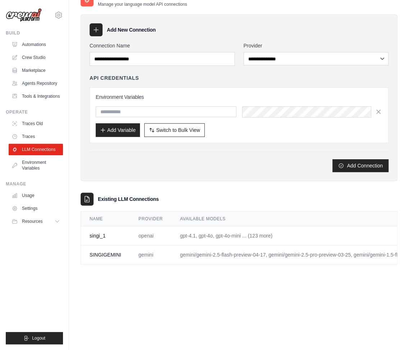
scroll to position [0, 0]
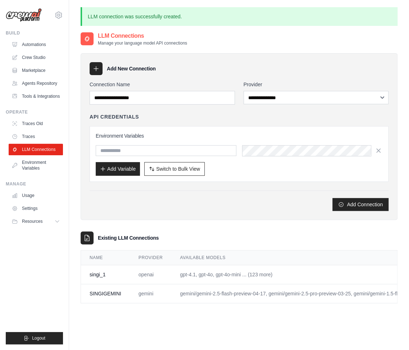
click at [284, 211] on div "**********" at bounding box center [239, 136] width 317 height 167
click at [234, 236] on div "Existing LLM Connections" at bounding box center [239, 238] width 317 height 13
click at [40, 60] on link "Crew Studio" at bounding box center [36, 58] width 54 height 12
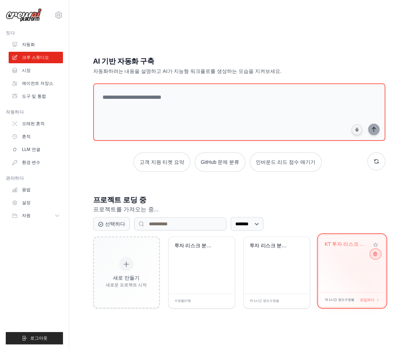
click at [376, 255] on icon at bounding box center [374, 254] width 5 height 5
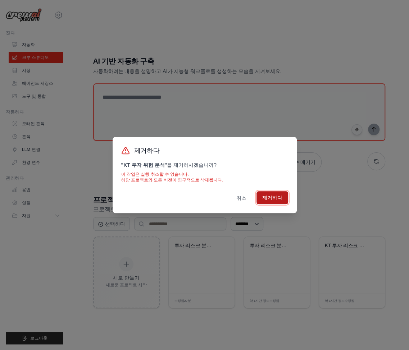
click at [274, 198] on font "제거하다" at bounding box center [272, 198] width 20 height 6
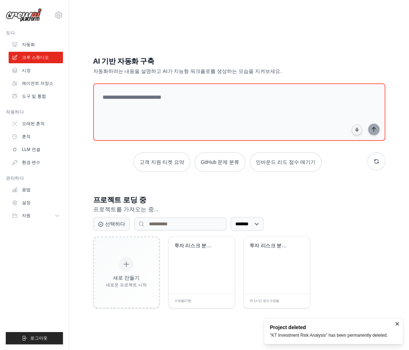
click at [346, 221] on div "선택하다 ******* ** **** *** *******" at bounding box center [239, 224] width 292 height 14
click at [210, 195] on h3 "프로젝트 로딩 중" at bounding box center [239, 200] width 292 height 10
